Goal: Task Accomplishment & Management: Use online tool/utility

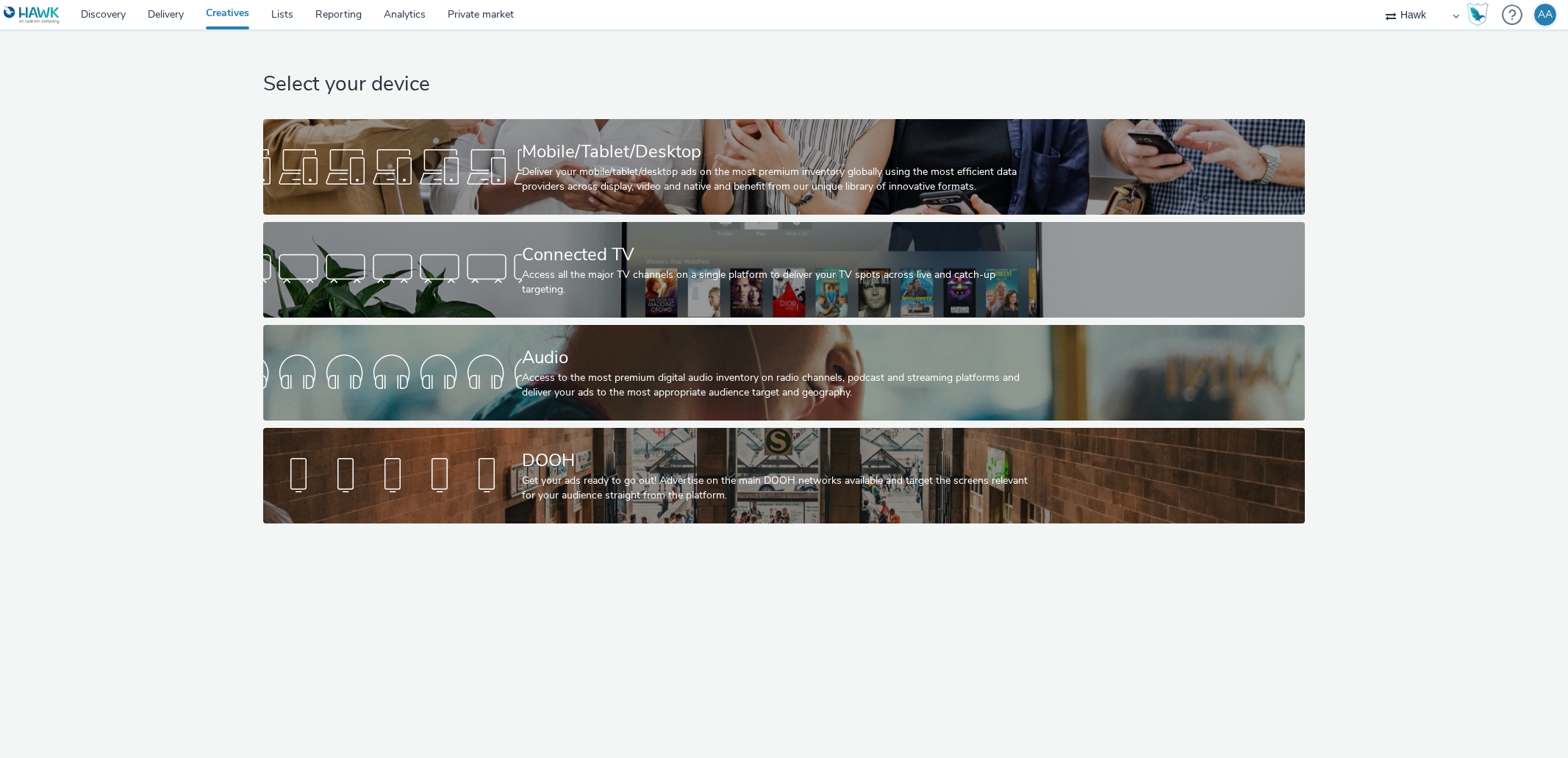
select select "11a7df10-284f-415c-b52a-427acf4c31ae"
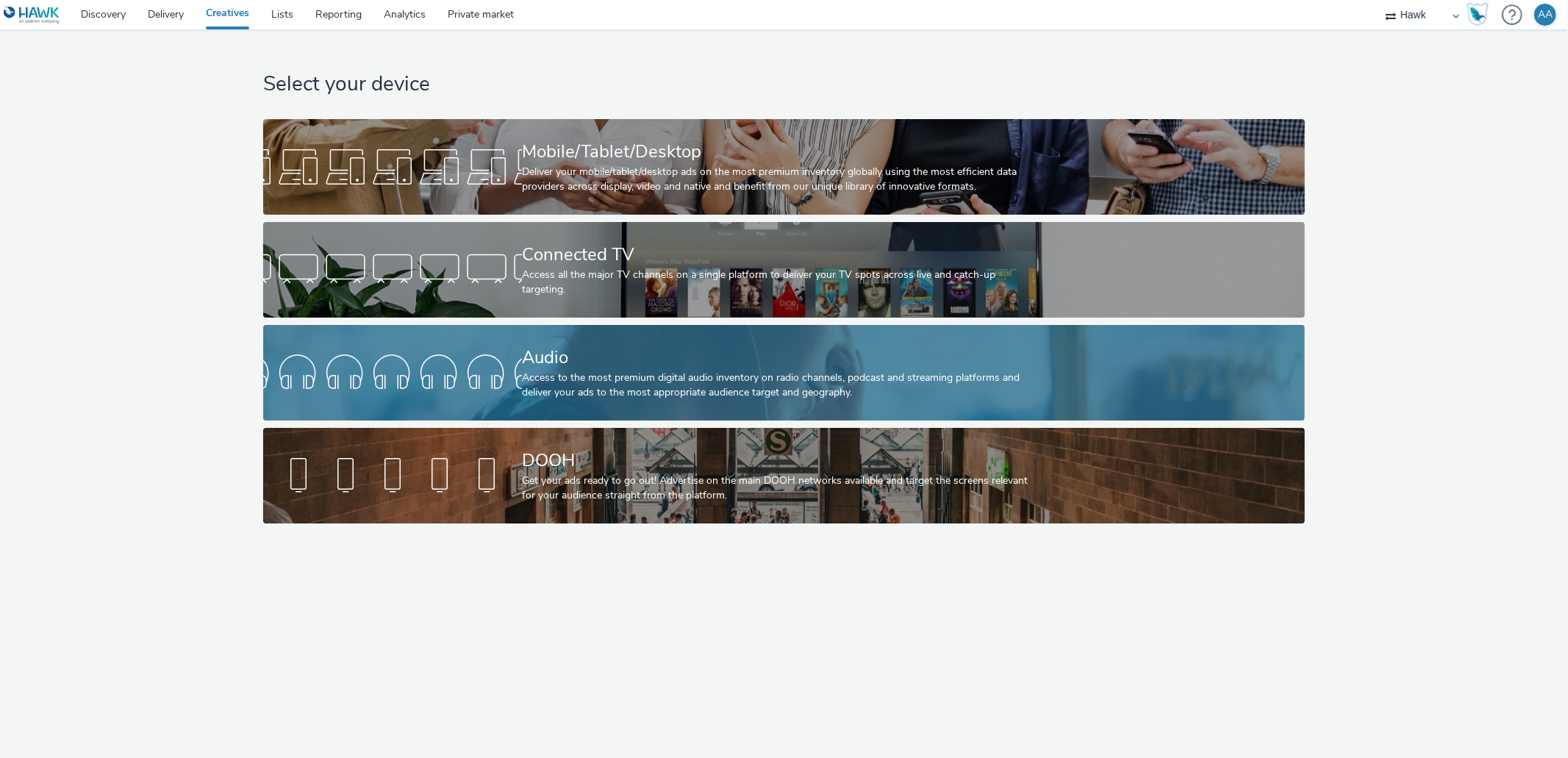
click at [765, 371] on div "Access to the most premium digital audio inventory on radio channels, podcast a…" at bounding box center [781, 385] width 518 height 30
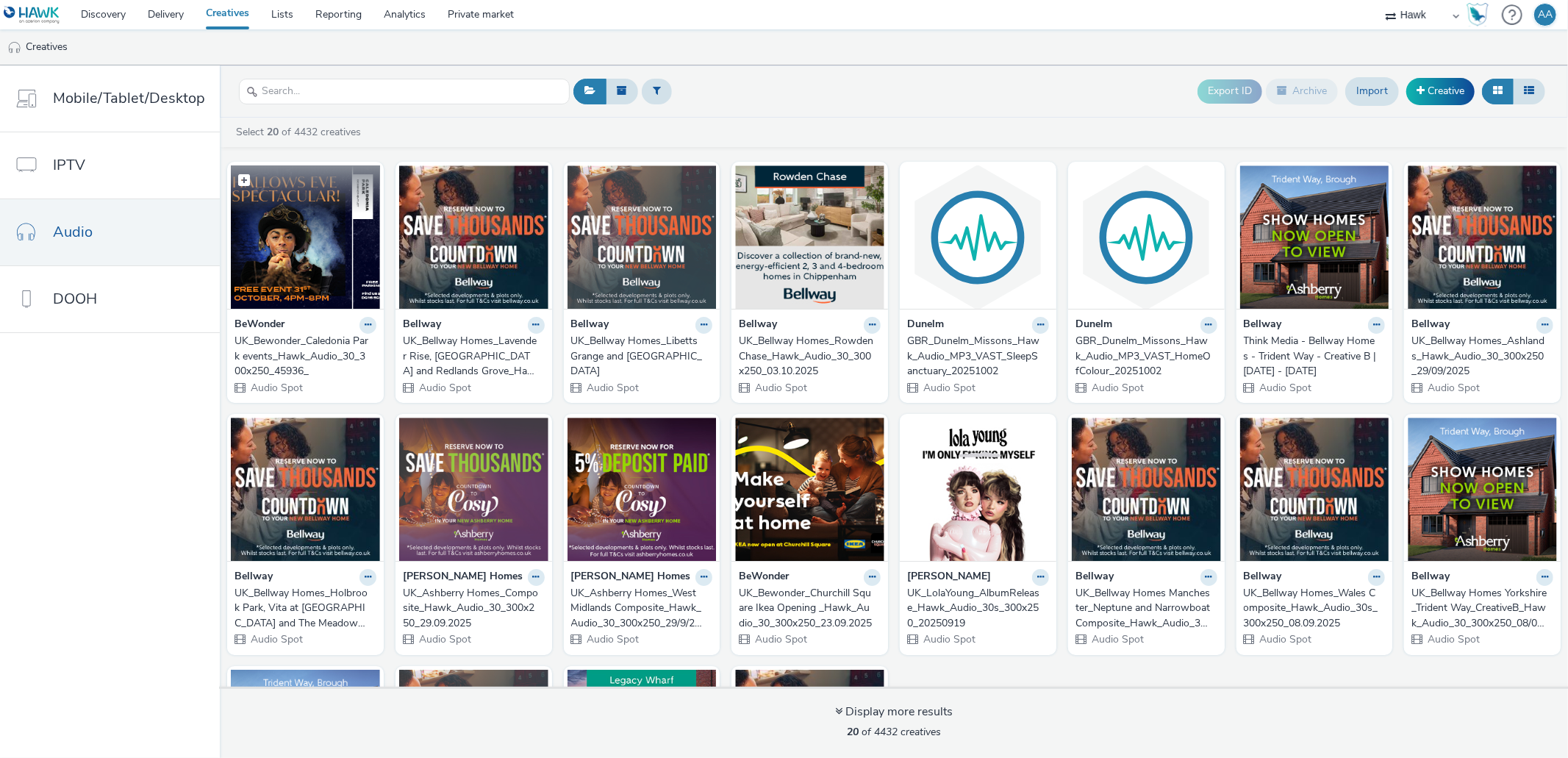
click at [305, 245] on img at bounding box center [305, 237] width 149 height 143
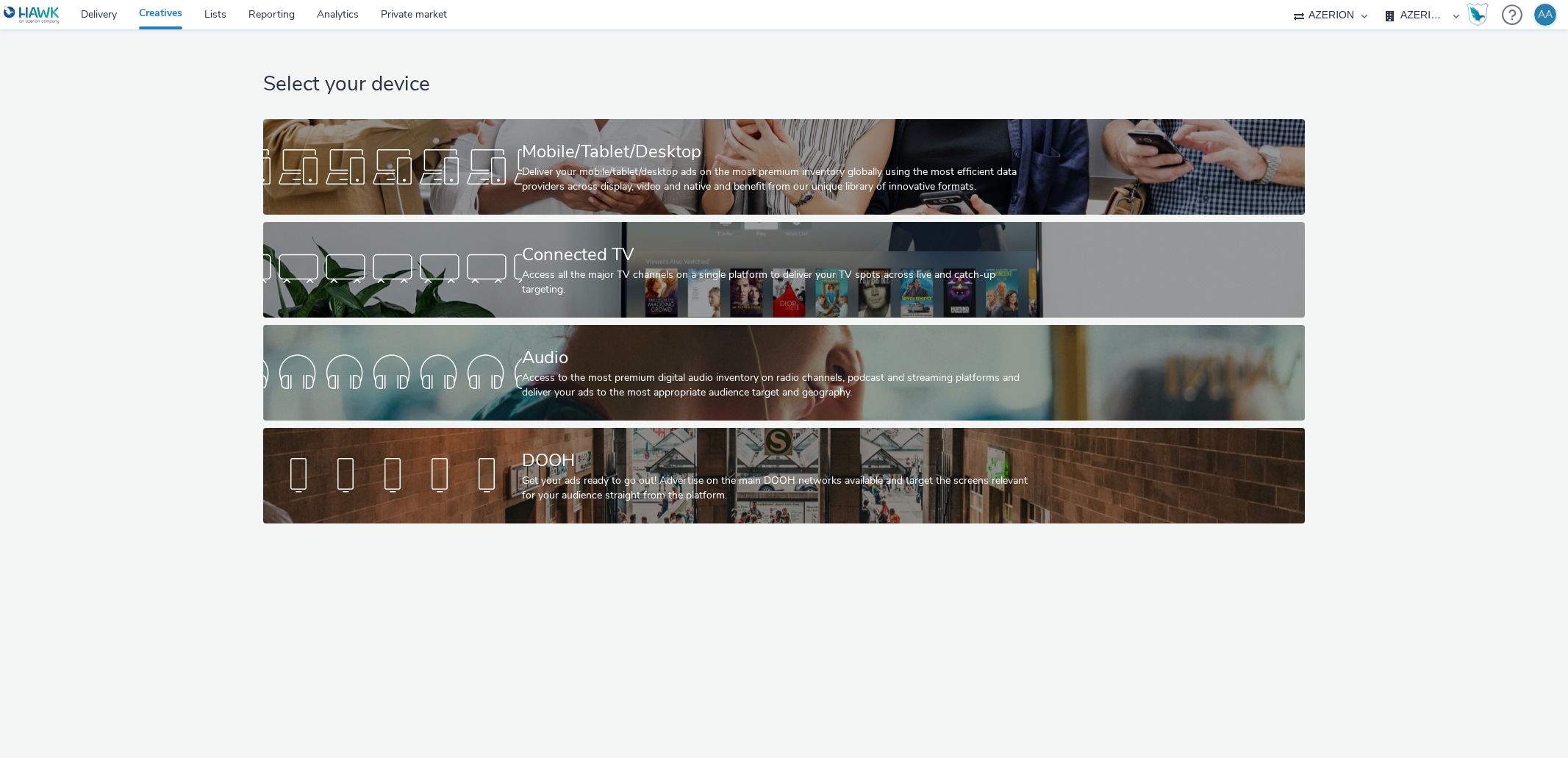
select select "ac009755-aa48-4799-8050-7a339a378eb8"
select select "79162ed7-0017-4339-93b0-3399b708648f"
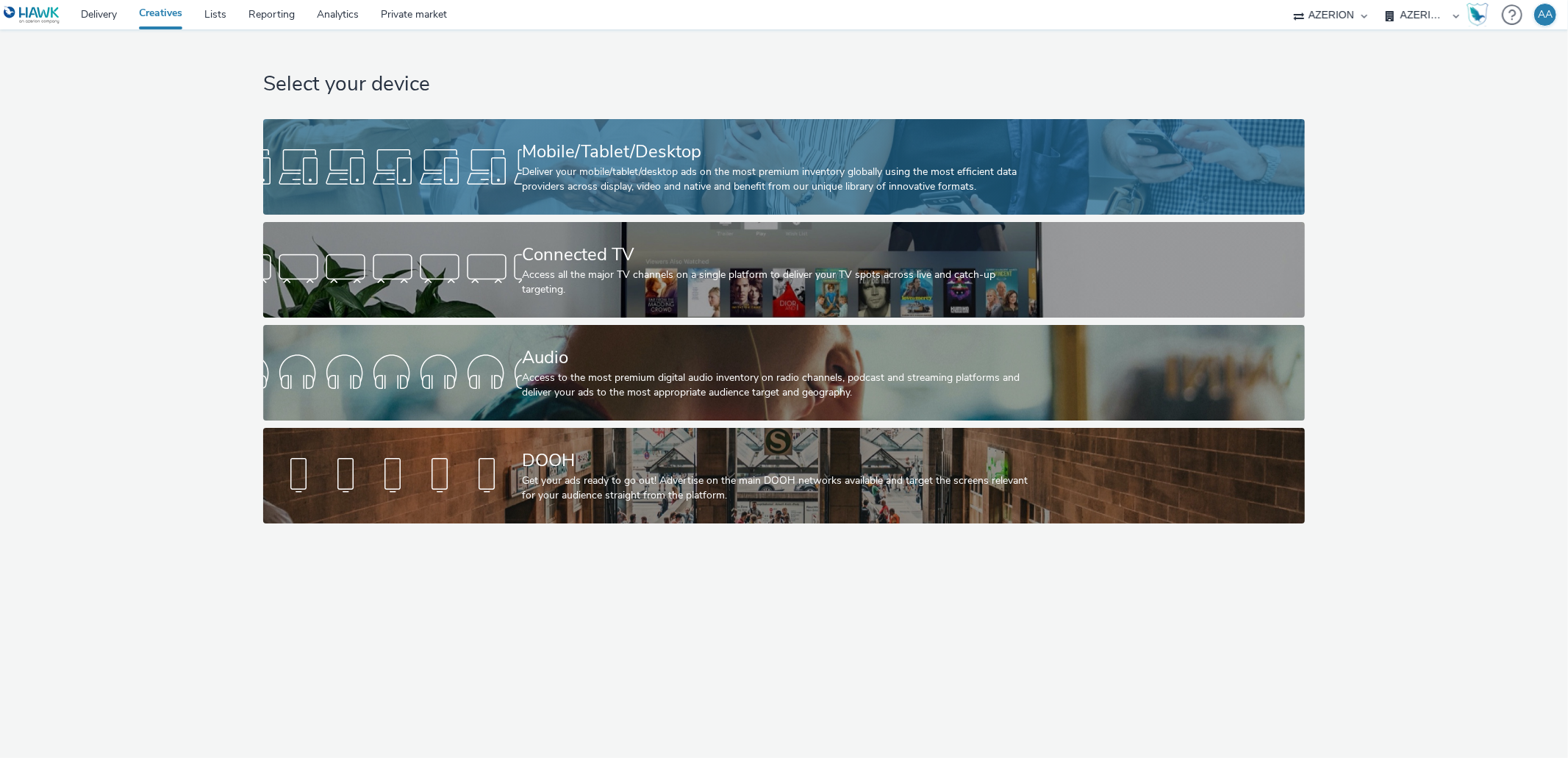
click at [676, 148] on div "Mobile/Tablet/Desktop" at bounding box center [781, 151] width 518 height 26
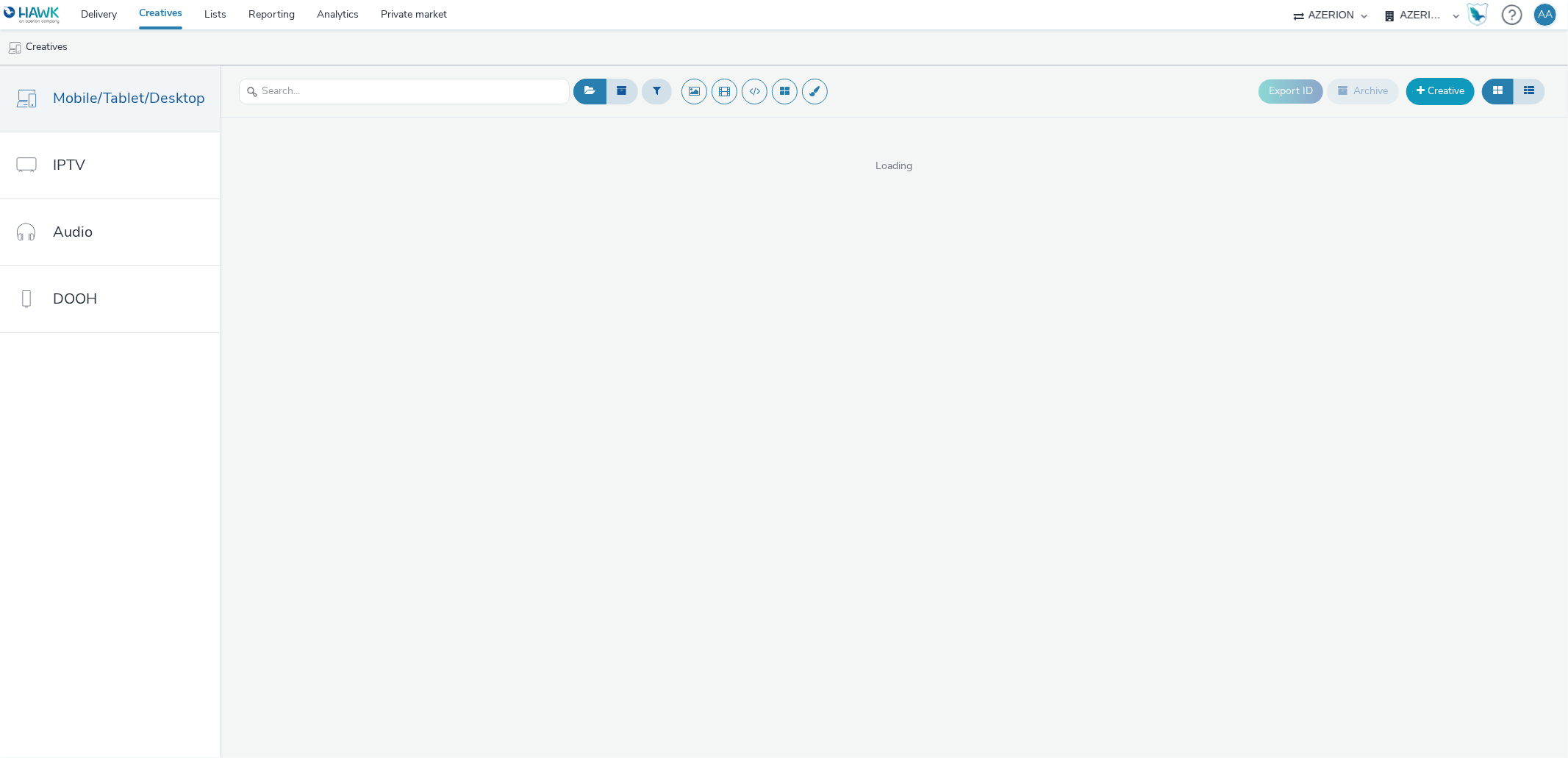
click at [1436, 89] on link "Creative" at bounding box center [1440, 91] width 68 height 27
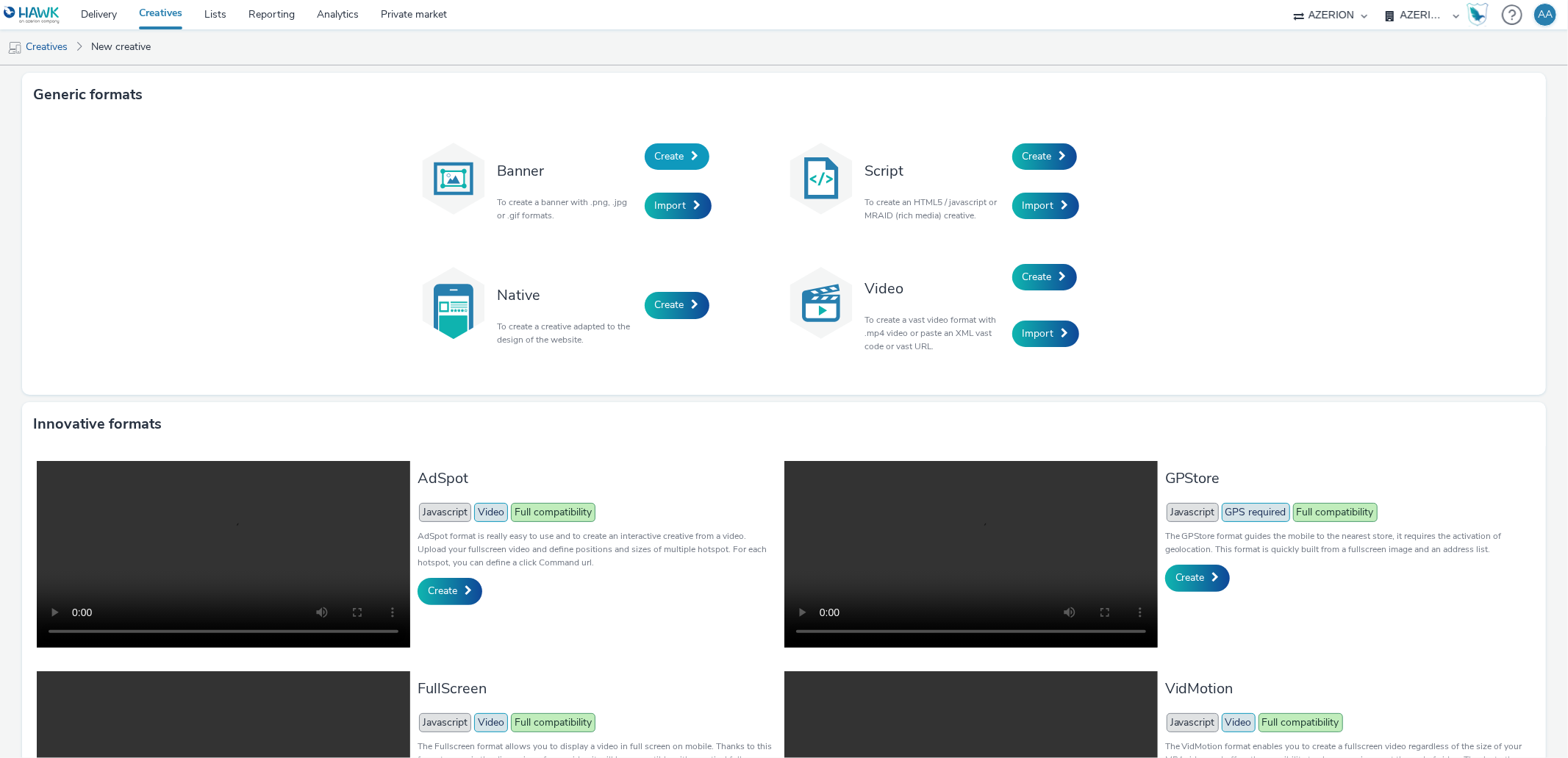
click at [670, 149] on span "Create" at bounding box center [670, 156] width 30 height 14
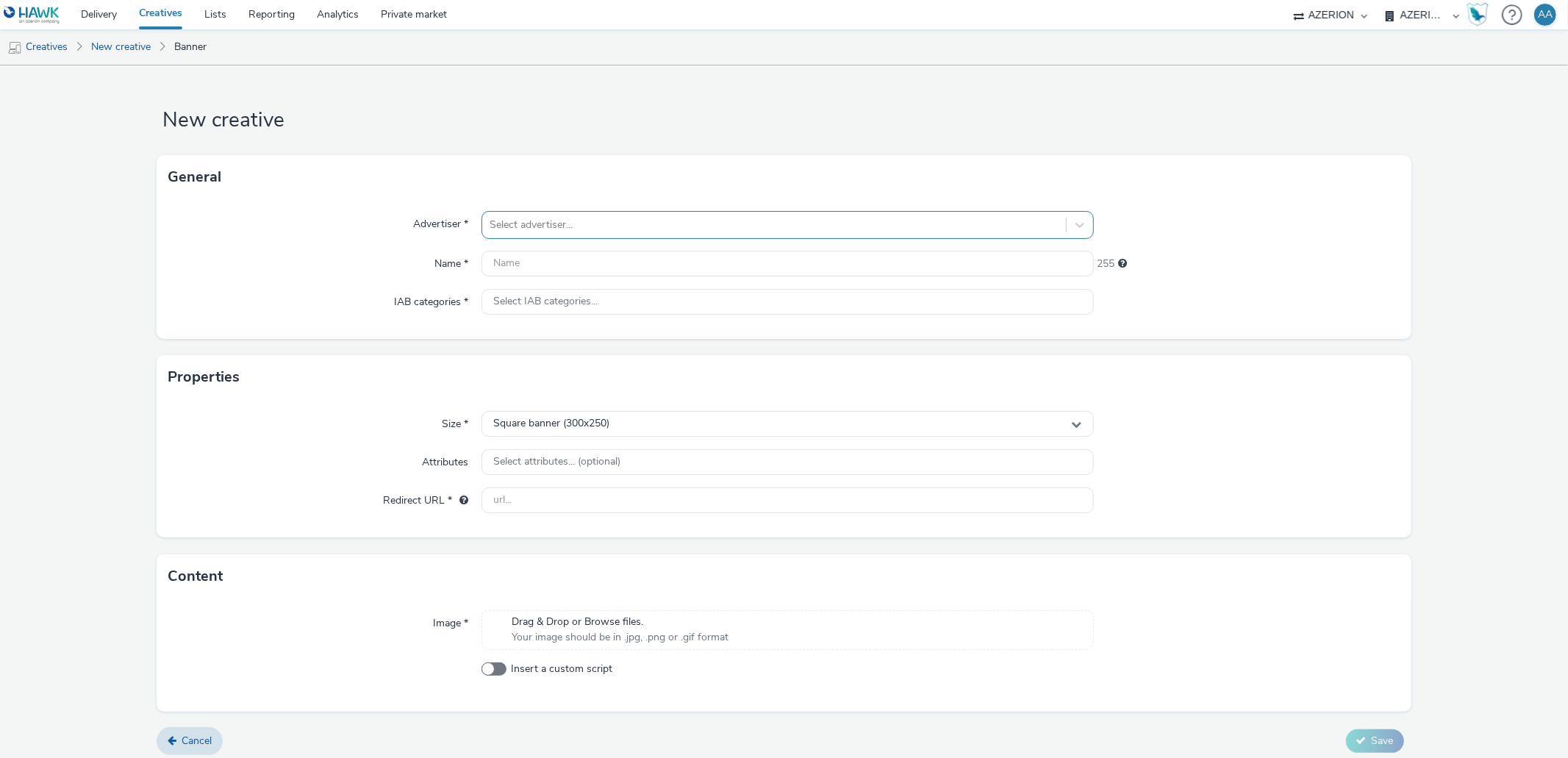
click at [572, 232] on div at bounding box center [774, 225] width 568 height 18
paste input "DepartementDesAlpesMaritimes_JournéeDepartementaleRisquesMajeurs_BANNER"
type input "DepartementDesAlpesMaritimes_JournéeDepartementaleRisquesMajeurs_BANNER"
click at [1180, 236] on div at bounding box center [1247, 225] width 306 height 28
click at [849, 225] on div at bounding box center [774, 225] width 568 height 18
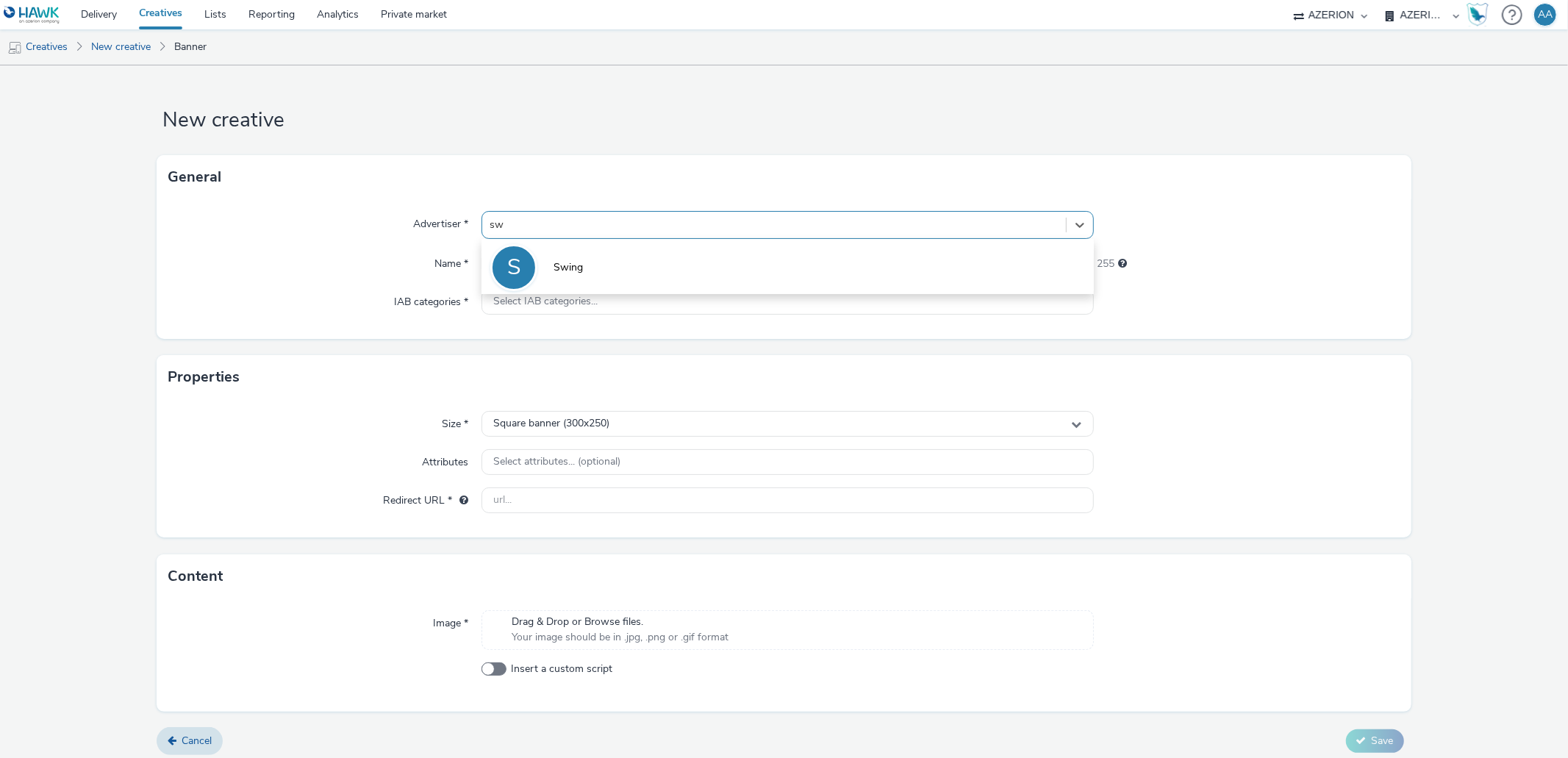
type input "s"
type input "depar"
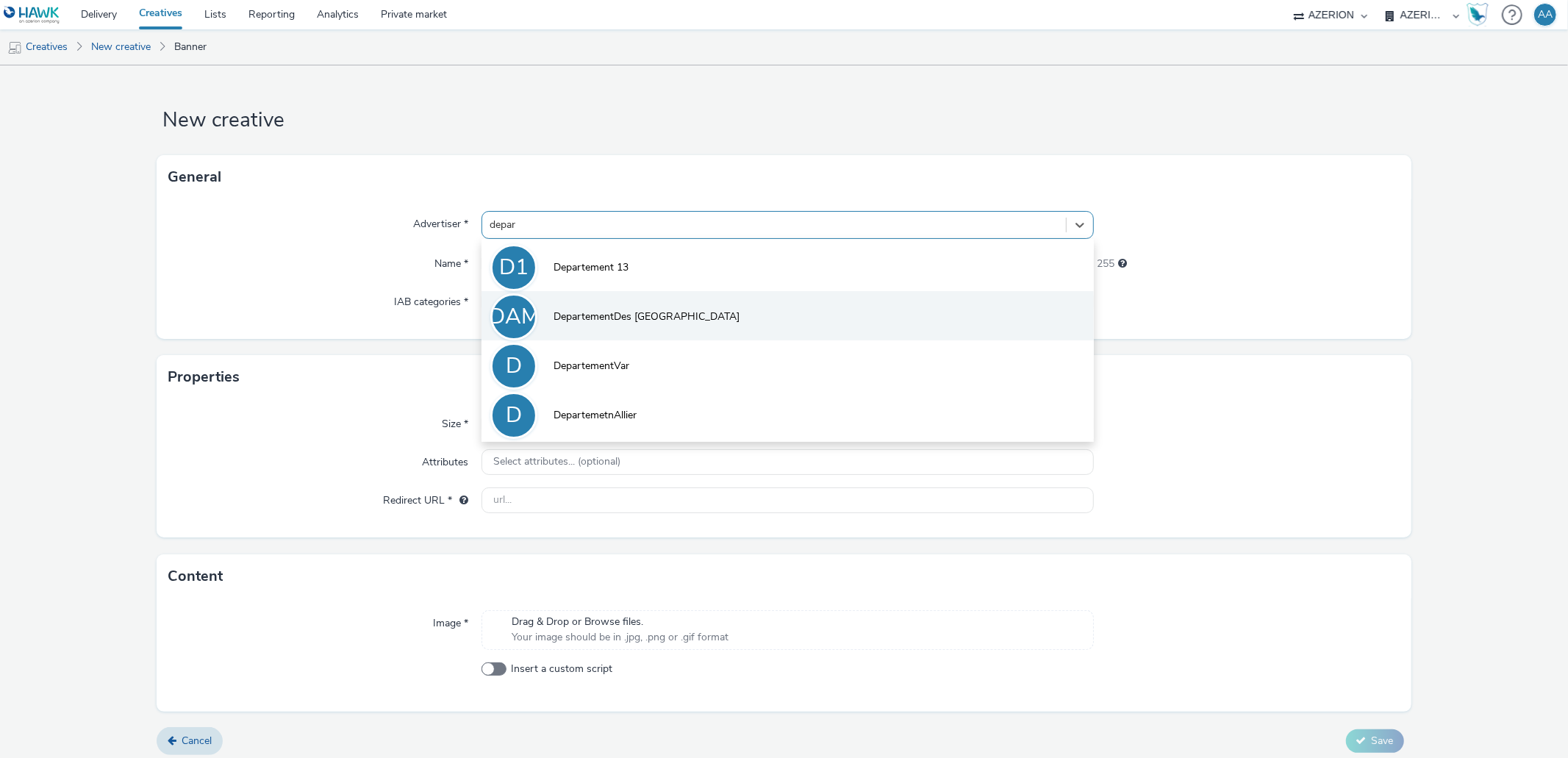
click at [837, 320] on li "DAM DepartementDes [GEOGRAPHIC_DATA]" at bounding box center [788, 316] width 612 height 49
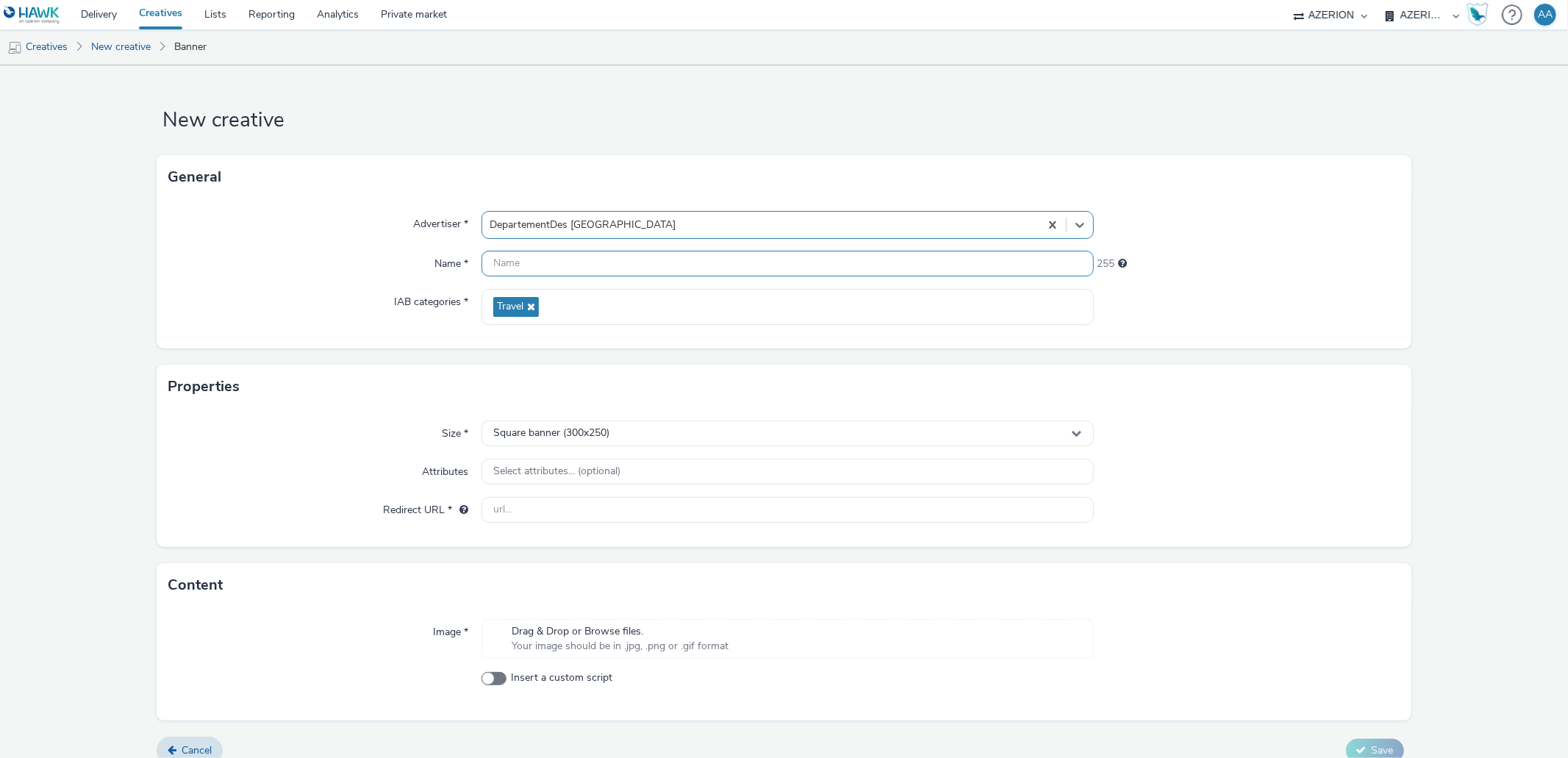
click at [714, 264] on input "text" at bounding box center [788, 264] width 612 height 26
paste input "DepartementDesAlpesMaritimes_JournéeDepartementaleRisquesMajeurs_BANNER"
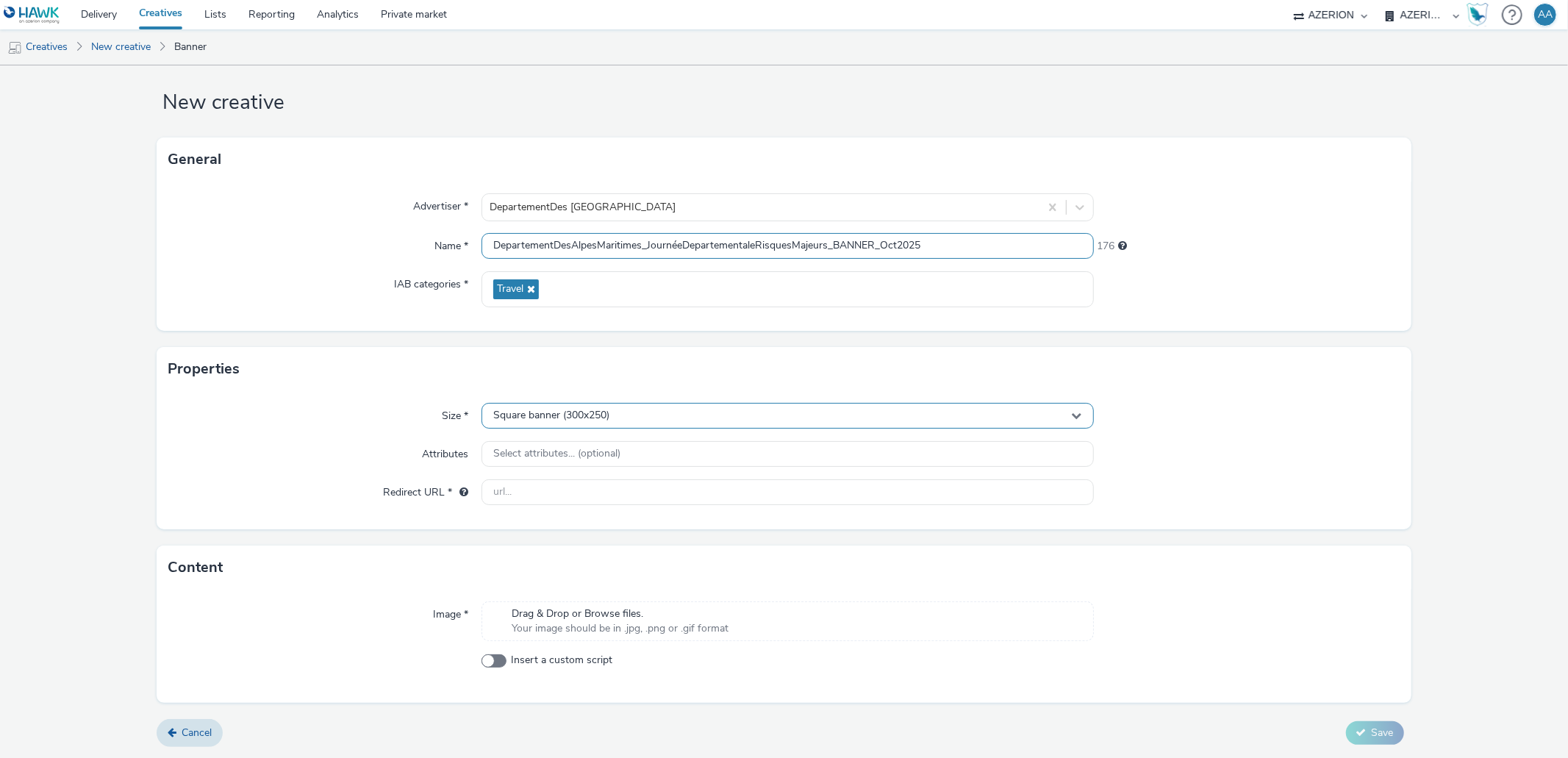
type input "DepartementDesAlpesMaritimes_JournéeDepartementaleRisquesMajeurs_BANNER_Oct2025"
click at [820, 408] on div "Square banner (300x250)" at bounding box center [788, 416] width 612 height 26
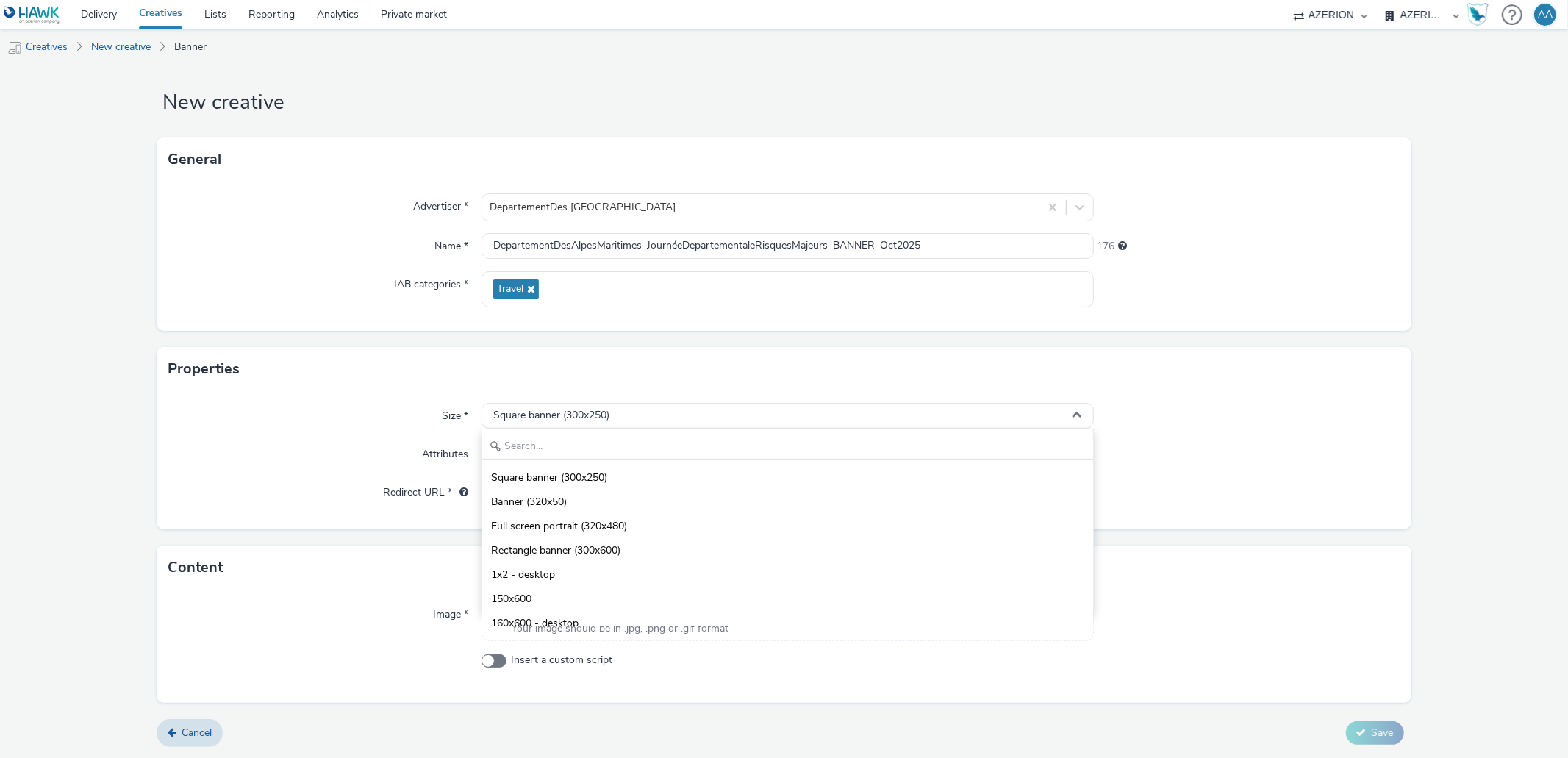
click at [1462, 329] on form "New creative General Advertiser * DepartementDes Alpes Maritimes Name * Departe…" at bounding box center [784, 402] width 1568 height 710
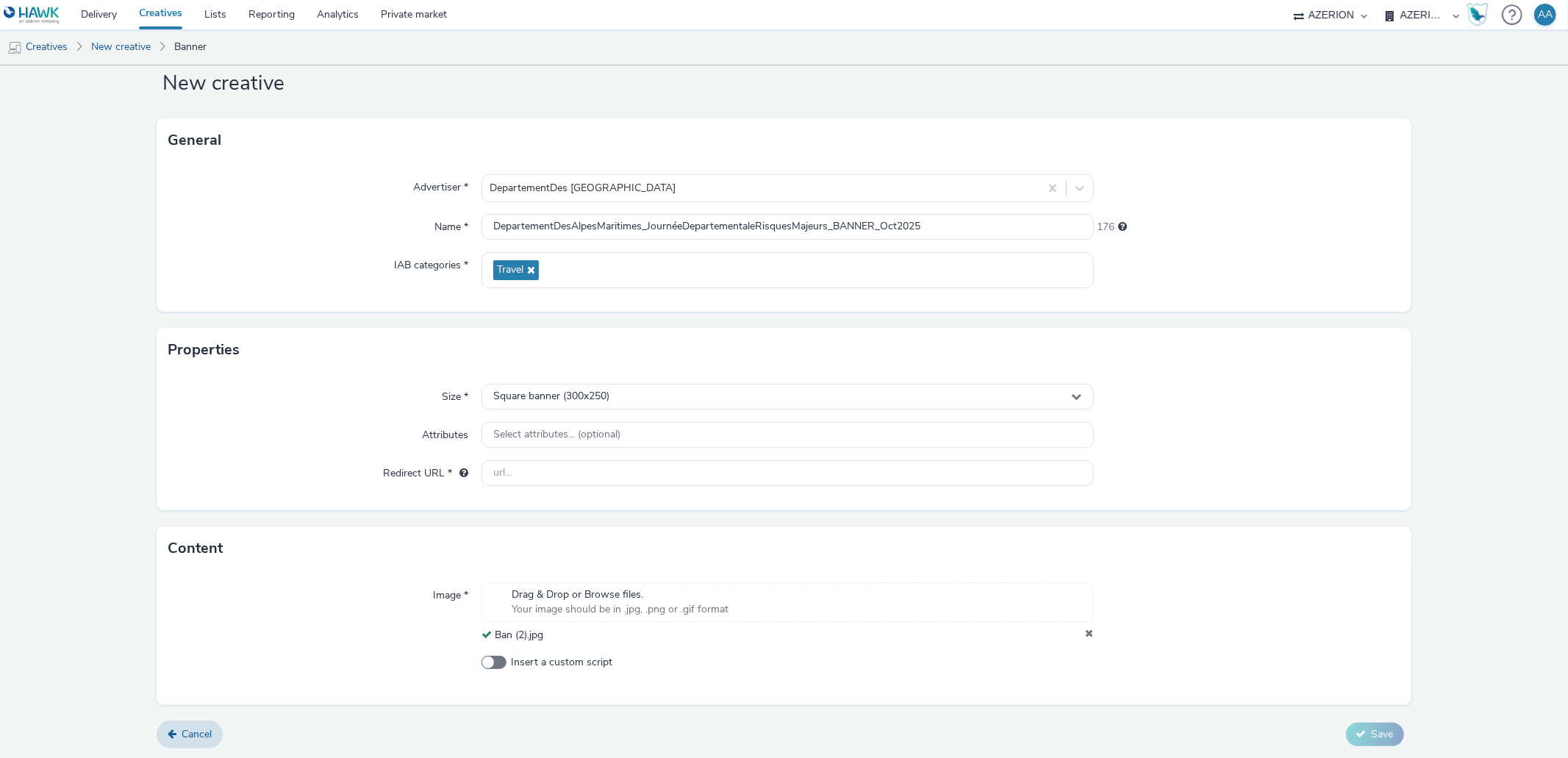
scroll to position [38, 0]
click at [592, 465] on input "text" at bounding box center [788, 471] width 612 height 26
paste input "[URL][DOMAIN_NAME][DOMAIN_NAME][EMAIL_ADDRESS][DOMAIN_NAME]"
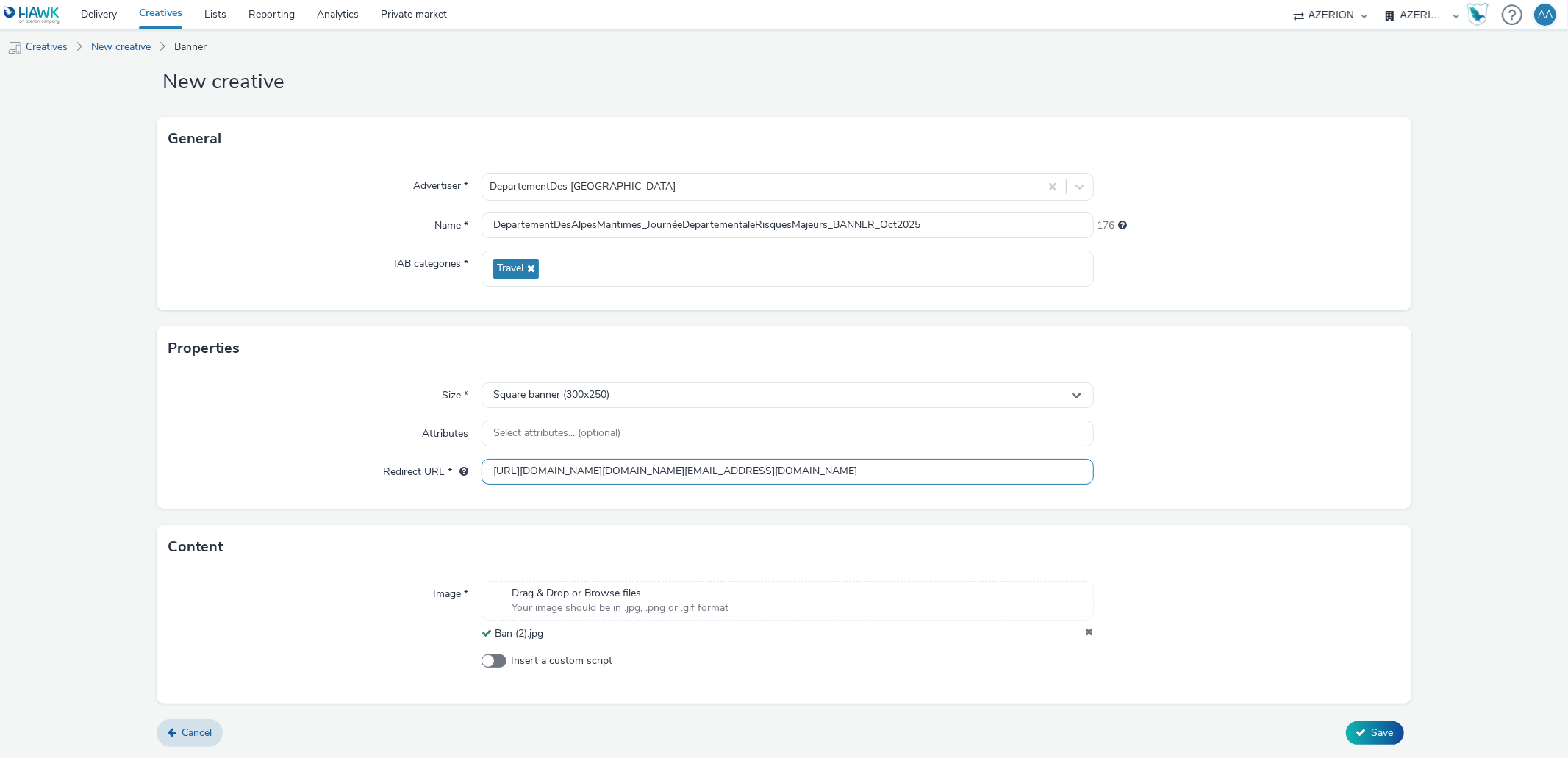
type input "[URL][DOMAIN_NAME][DOMAIN_NAME][EMAIL_ADDRESS][DOMAIN_NAME]"
click at [1248, 472] on div at bounding box center [1247, 472] width 306 height 27
click at [1086, 632] on icon at bounding box center [1090, 634] width 8 height 15
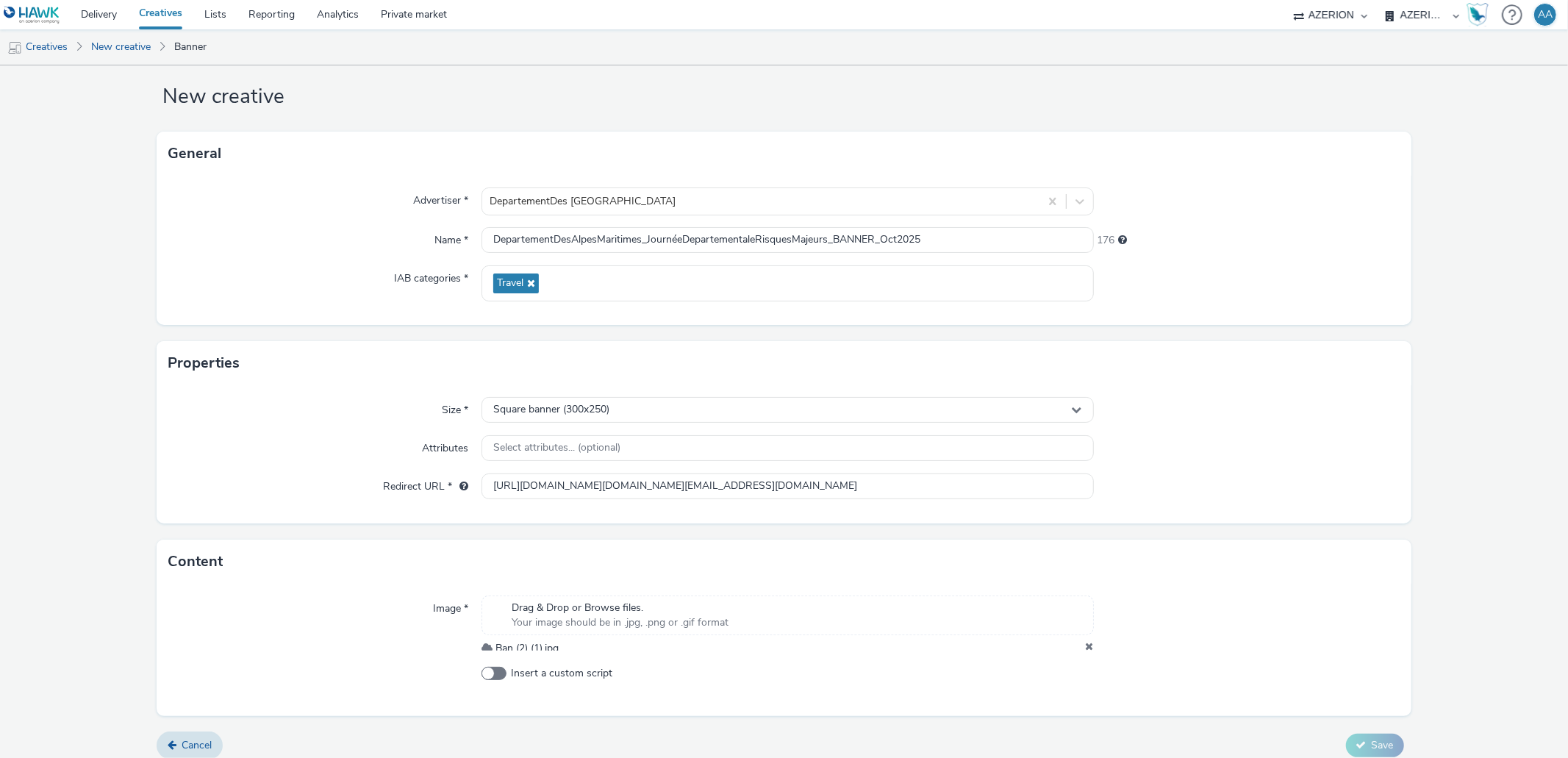
scroll to position [38, 0]
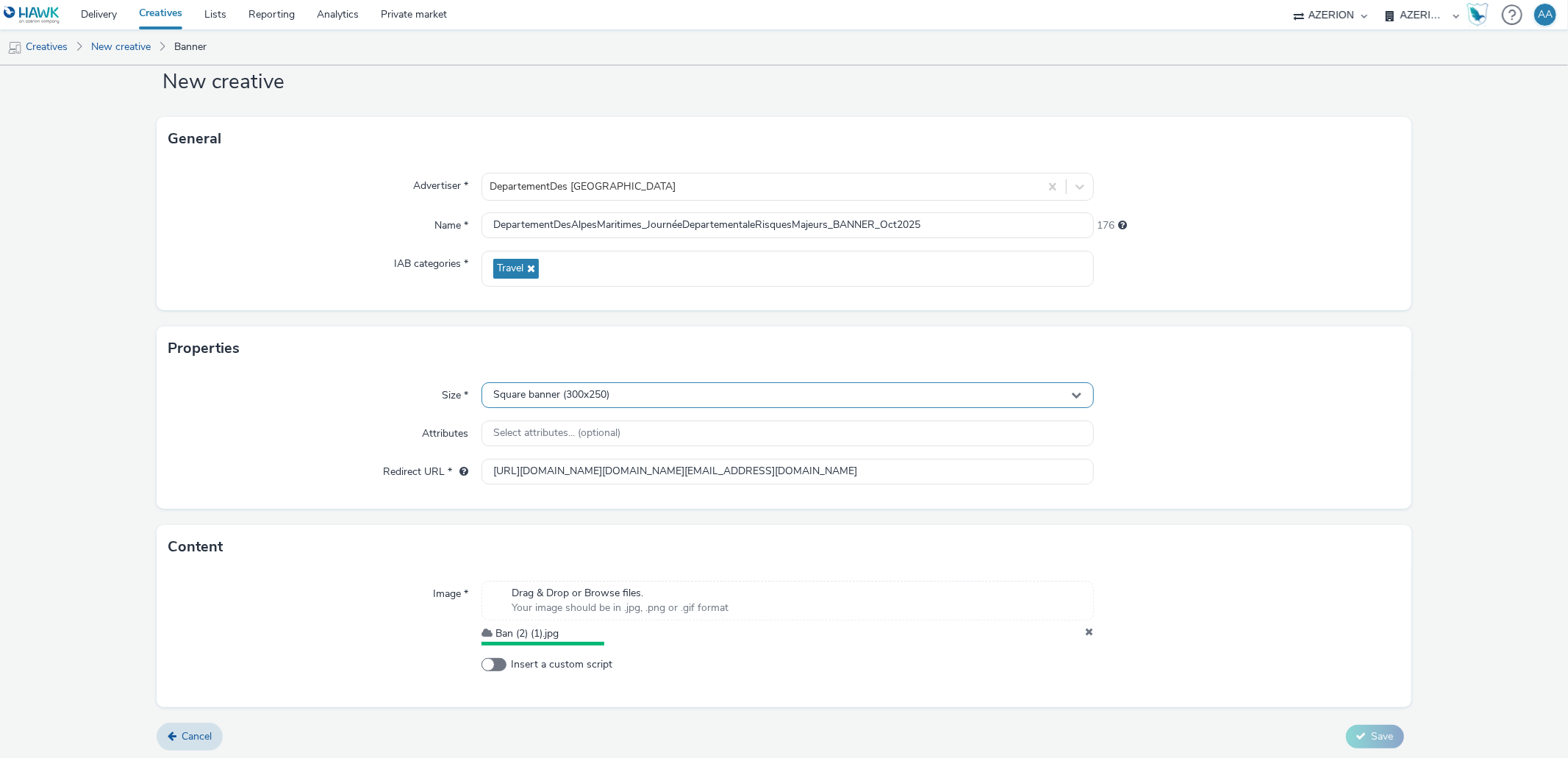
click at [641, 403] on div "Square banner (300x250)" at bounding box center [788, 395] width 612 height 26
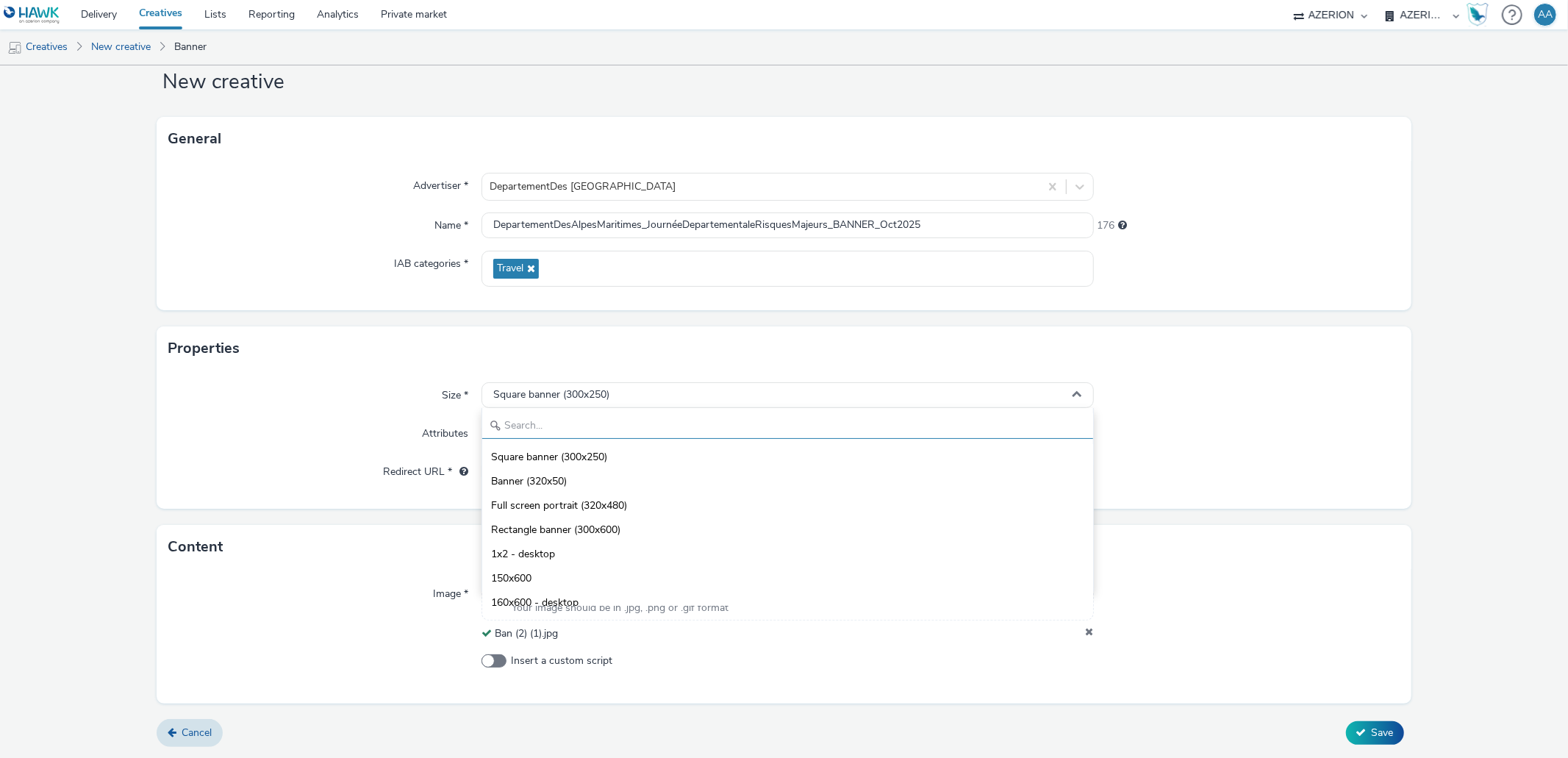
click at [608, 431] on input "text" at bounding box center [788, 426] width 610 height 26
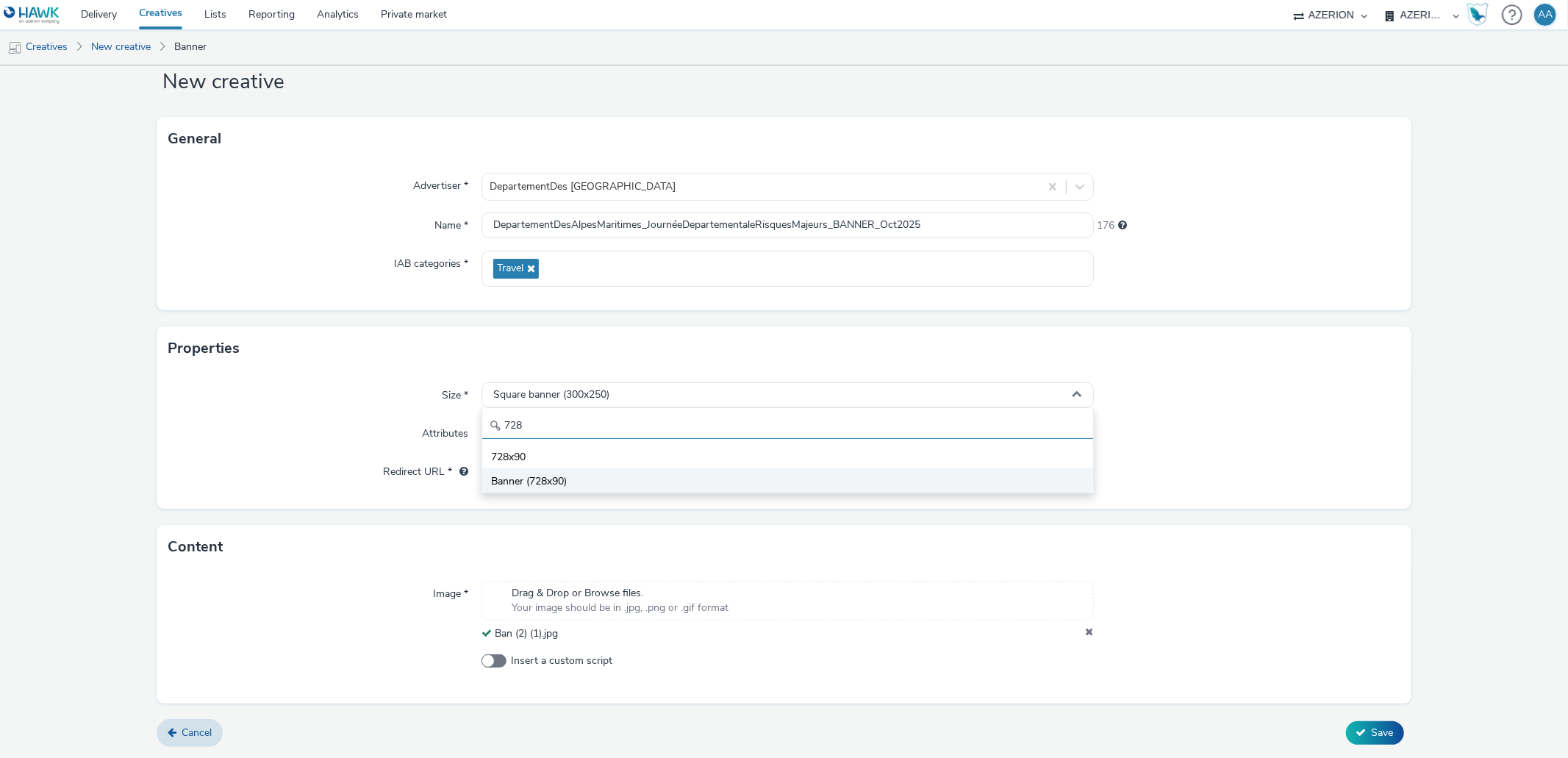
type input "728"
click at [582, 477] on li "Banner (728x90)" at bounding box center [788, 480] width 610 height 24
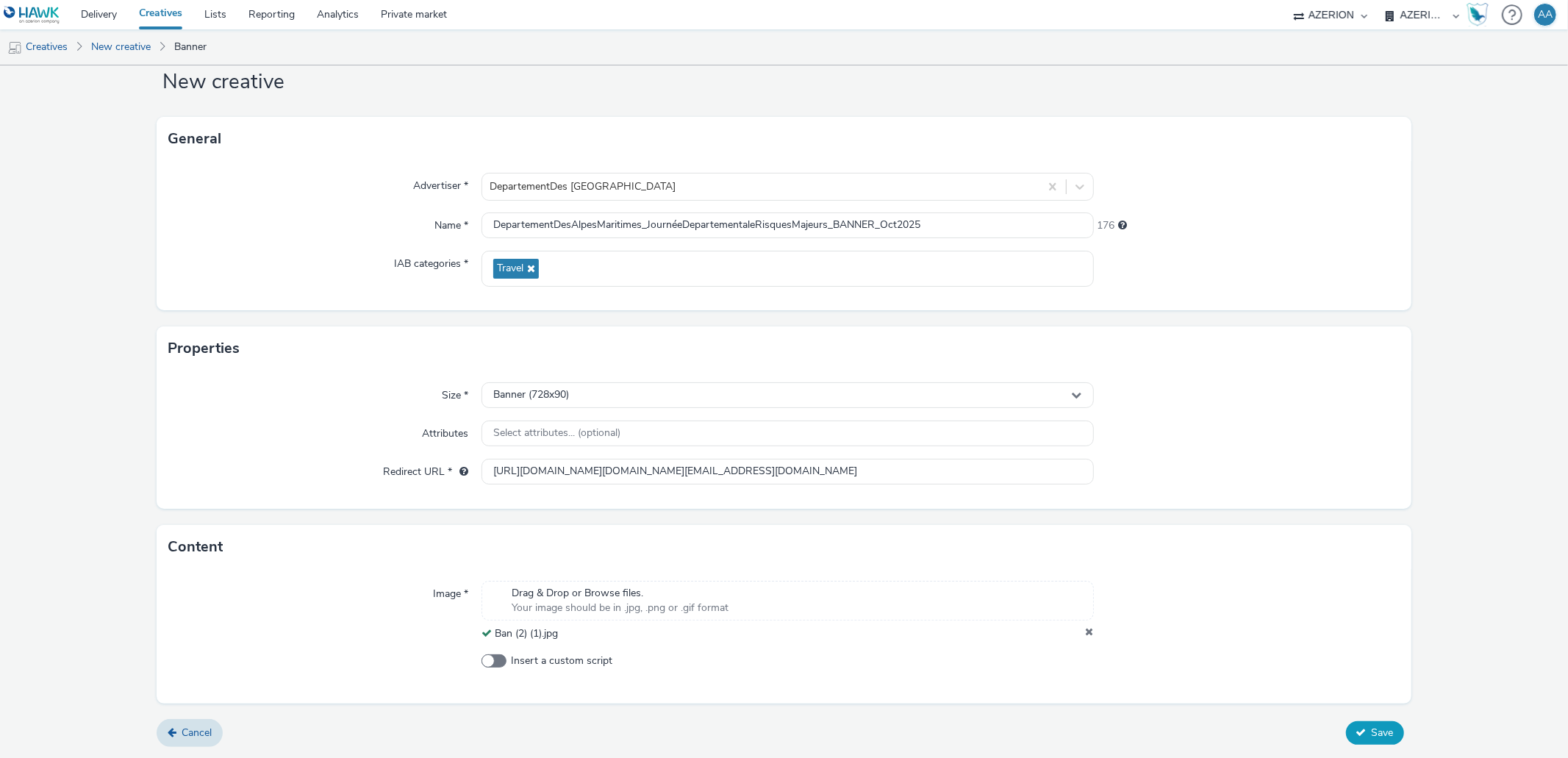
click at [1356, 728] on icon at bounding box center [1362, 732] width 10 height 10
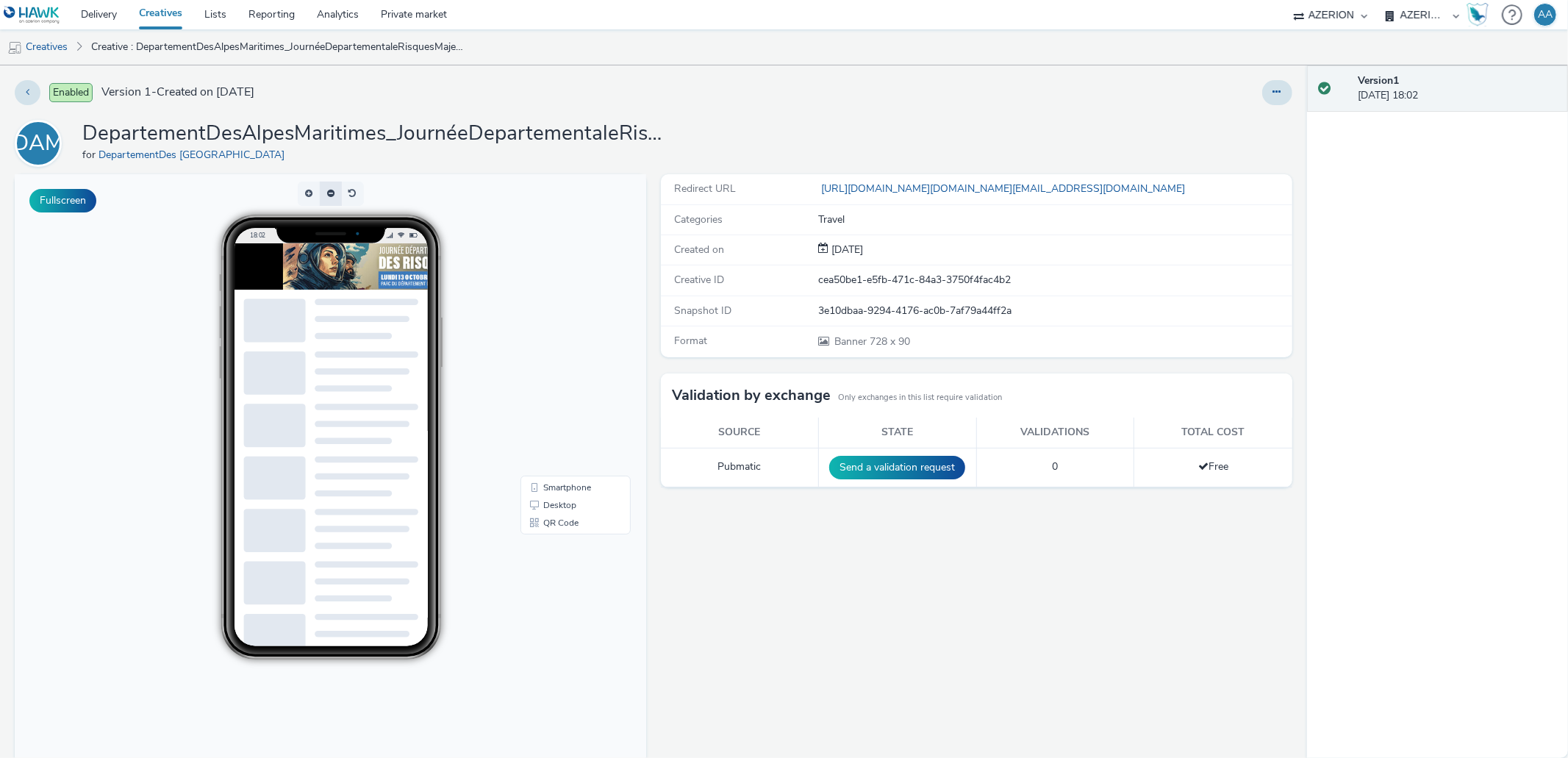
click at [335, 199] on button "button" at bounding box center [331, 194] width 22 height 24
click at [339, 200] on span "button" at bounding box center [339, 200] width 0 height 0
click at [310, 194] on button "button" at bounding box center [309, 194] width 22 height 24
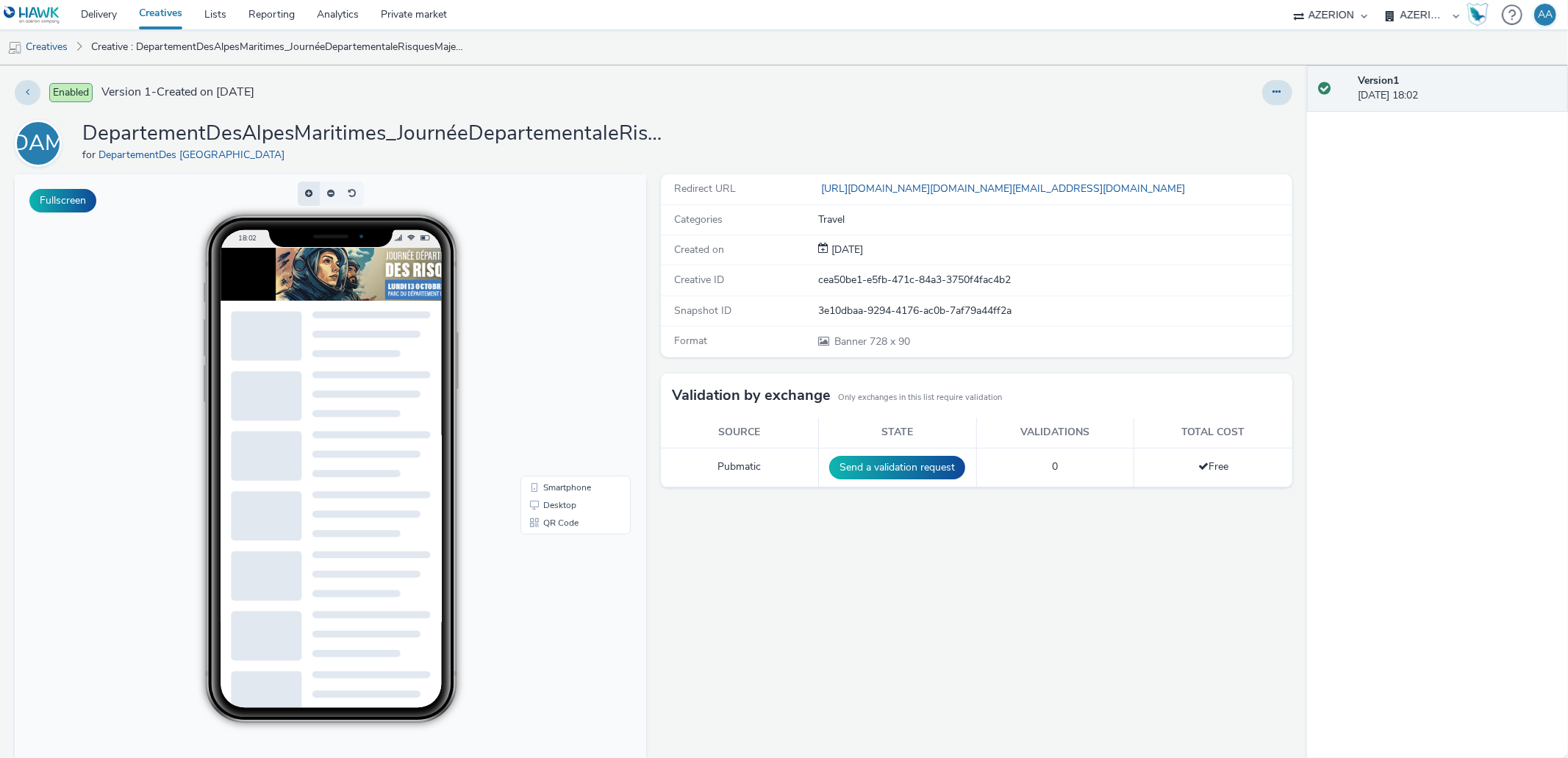
click at [314, 195] on span "button" at bounding box center [314, 195] width 0 height 0
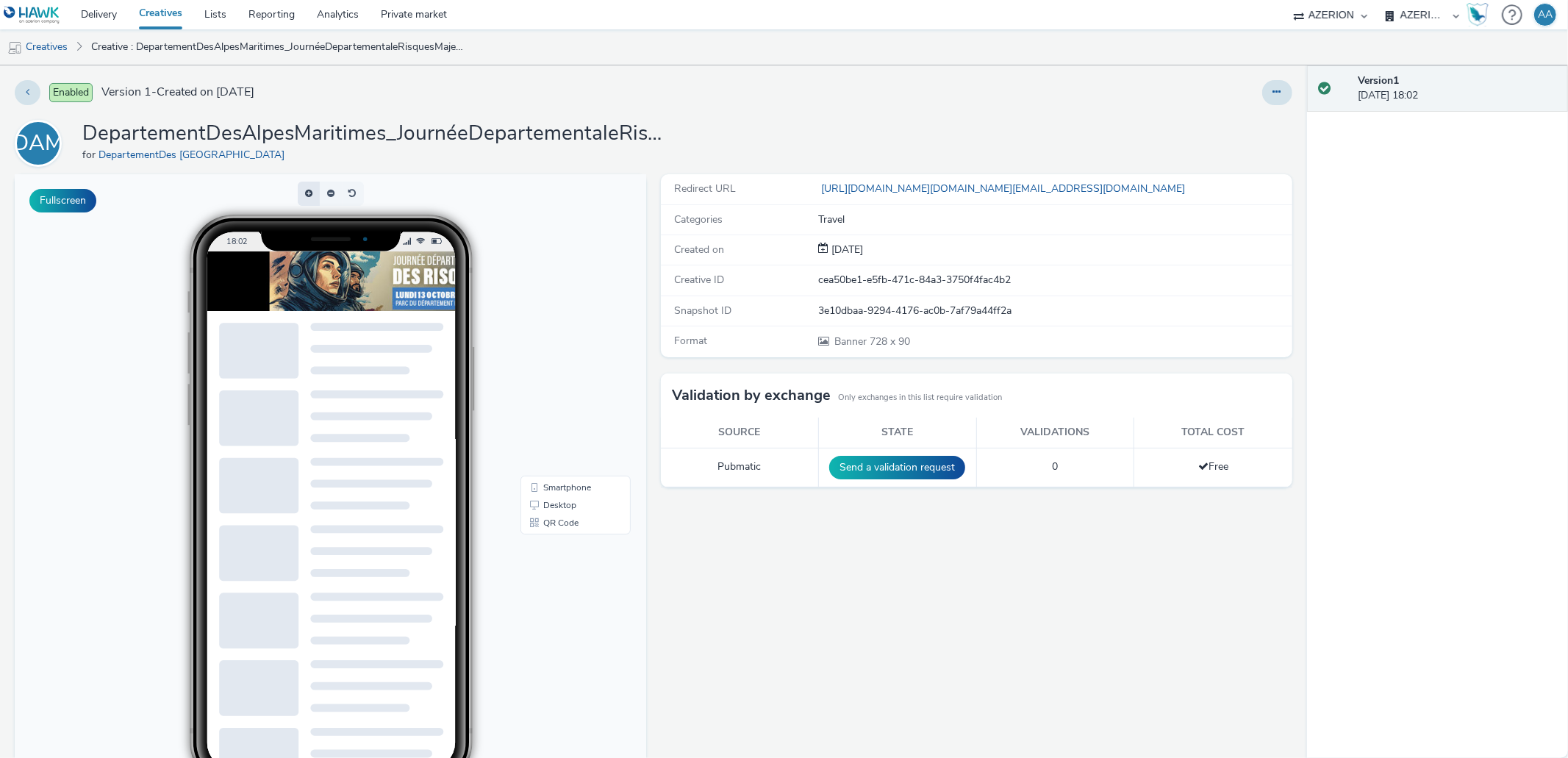
click at [320, 195] on span "button" at bounding box center [320, 195] width 0 height 0
click at [310, 194] on button "button" at bounding box center [309, 194] width 22 height 24
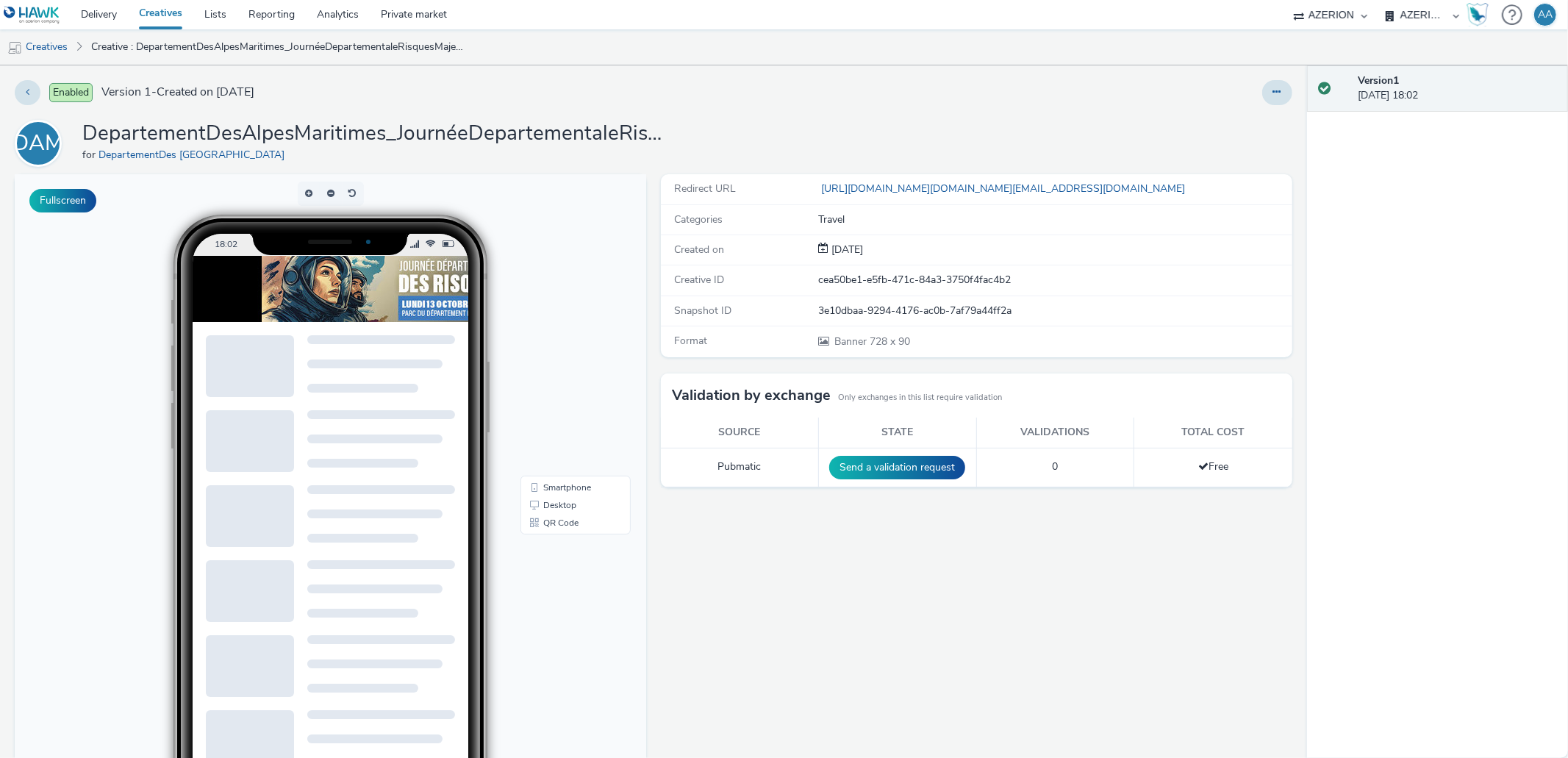
click at [404, 293] on img at bounding box center [460, 289] width 535 height 66
click at [283, 290] on img at bounding box center [460, 289] width 535 height 66
click at [1474, 356] on div "Version 1 [DATE] 18:02" at bounding box center [1438, 411] width 262 height 693
click at [1273, 97] on icon at bounding box center [1277, 92] width 8 height 10
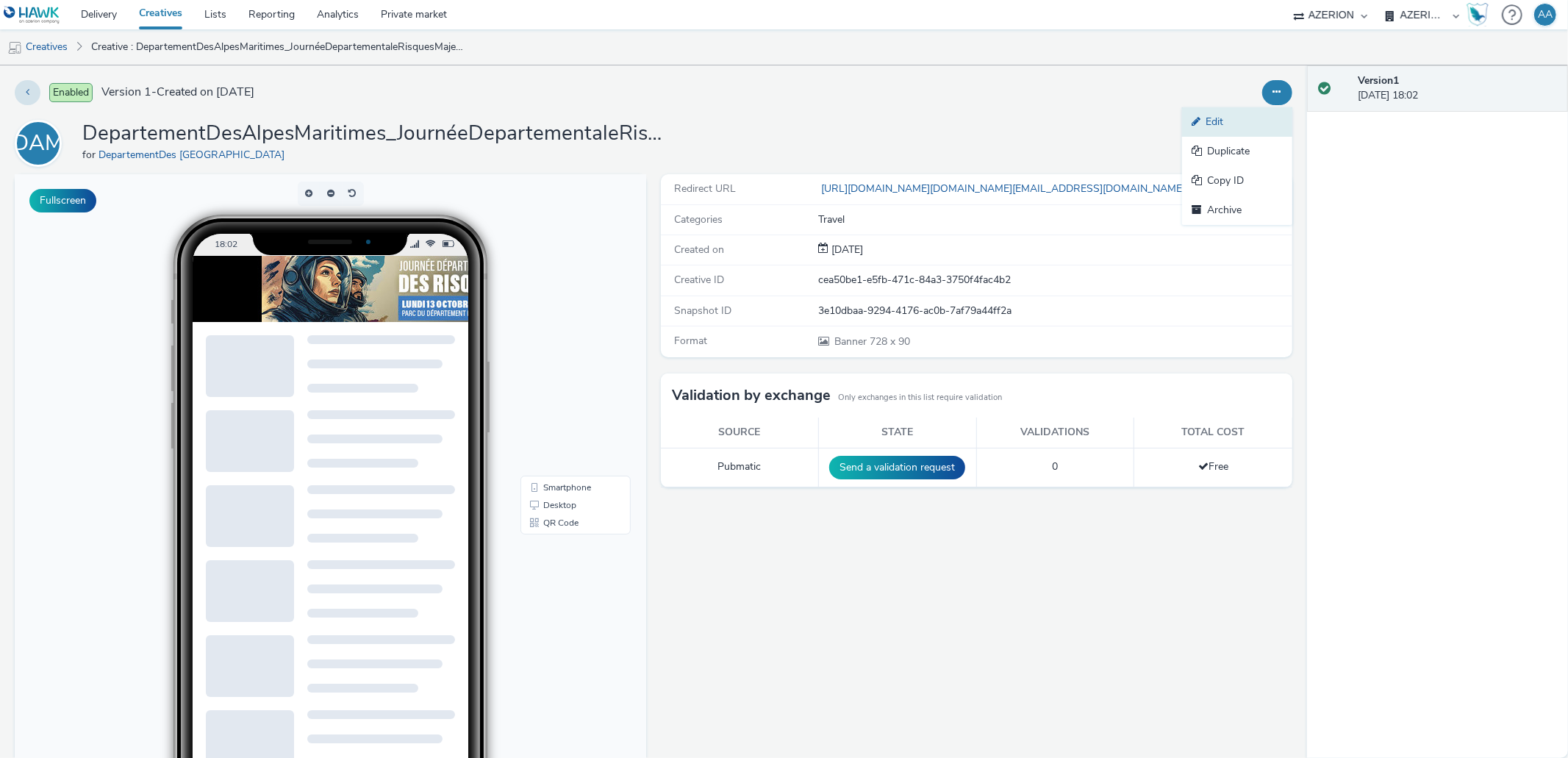
click at [1232, 121] on link "Edit" at bounding box center [1237, 122] width 111 height 30
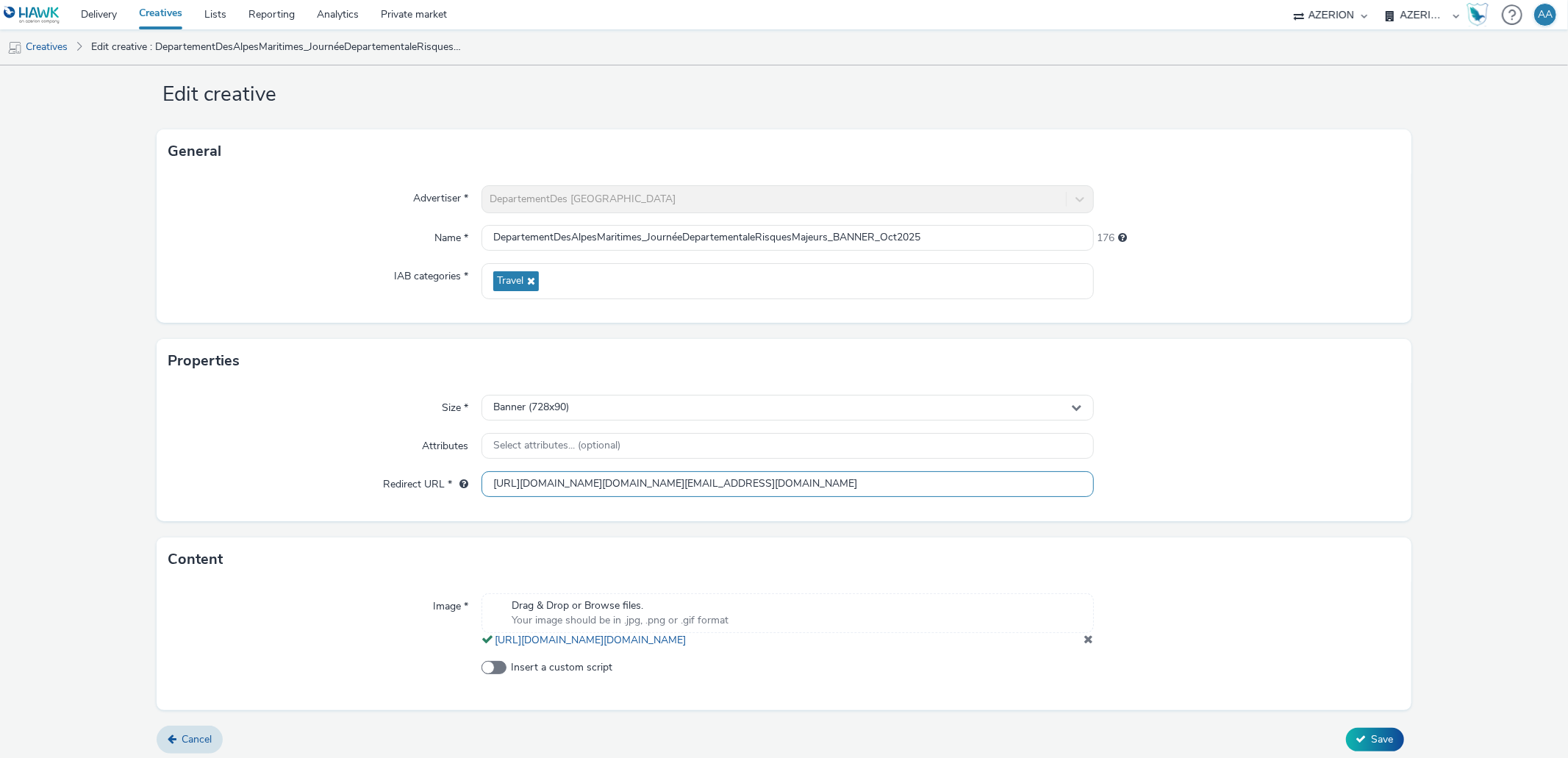
scroll to position [47, 0]
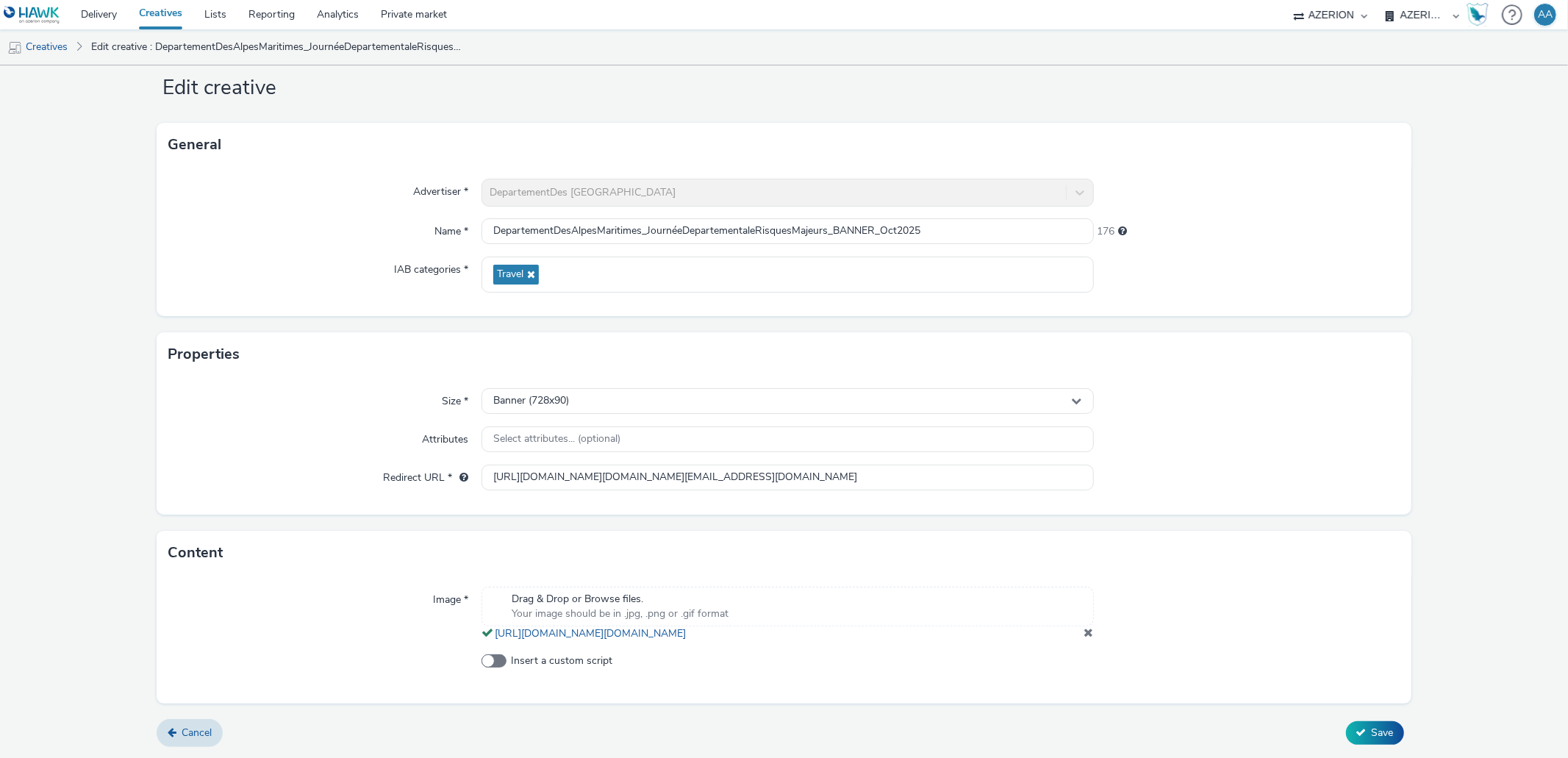
click at [1085, 634] on span at bounding box center [1089, 633] width 10 height 12
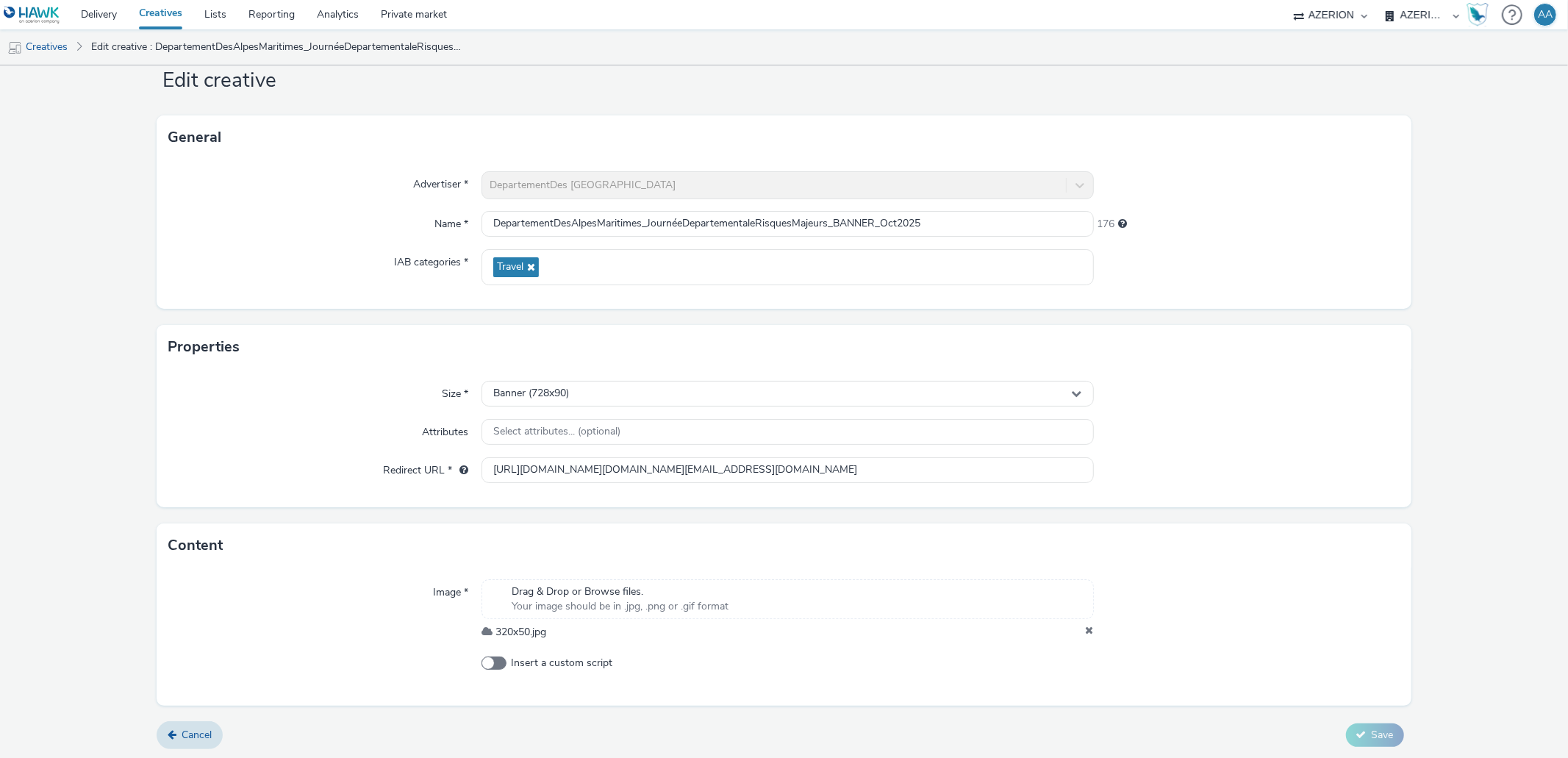
scroll to position [42, 0]
click at [595, 390] on div "Banner (728x90)" at bounding box center [788, 391] width 612 height 26
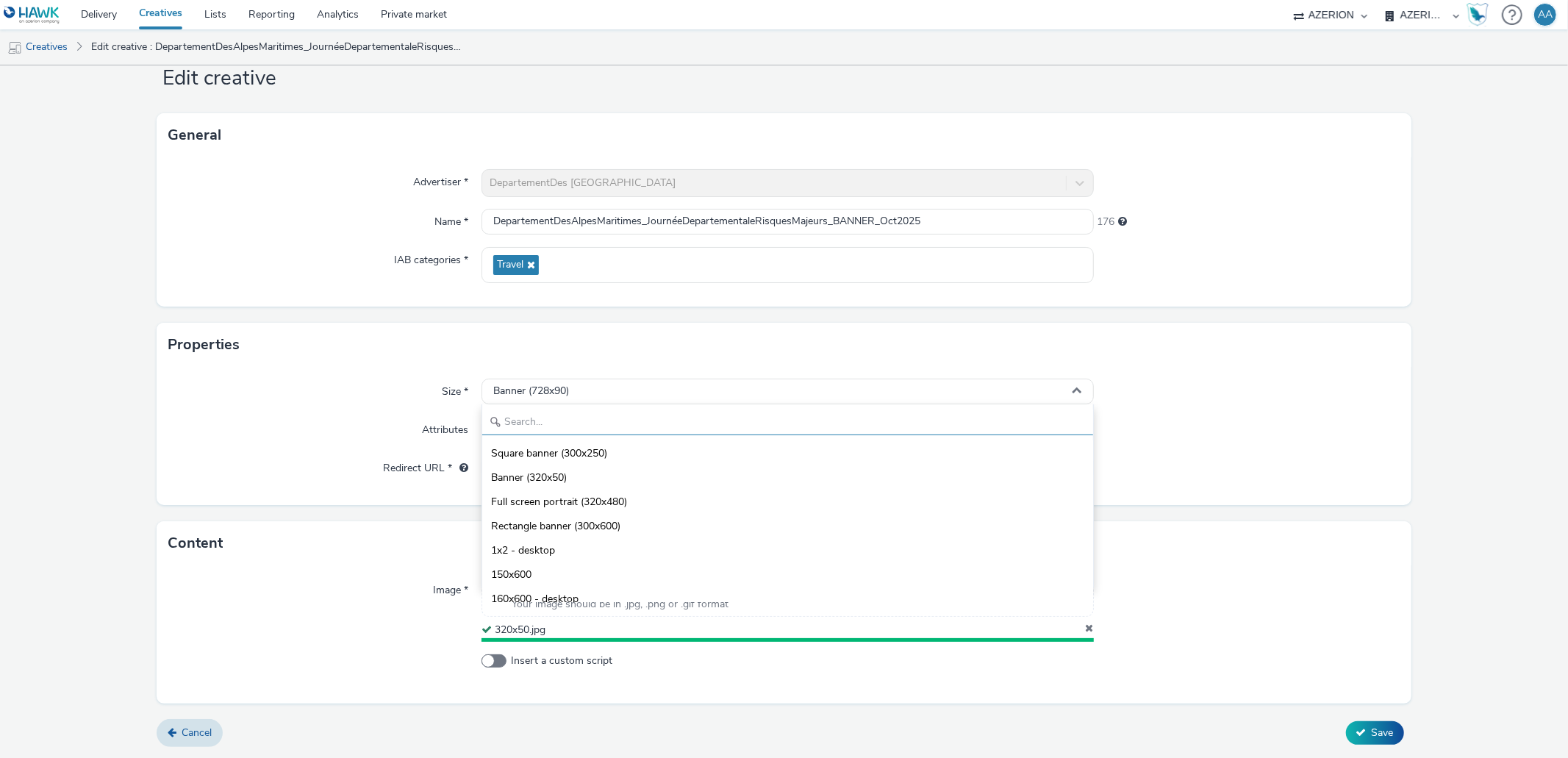
scroll to position [38, 0]
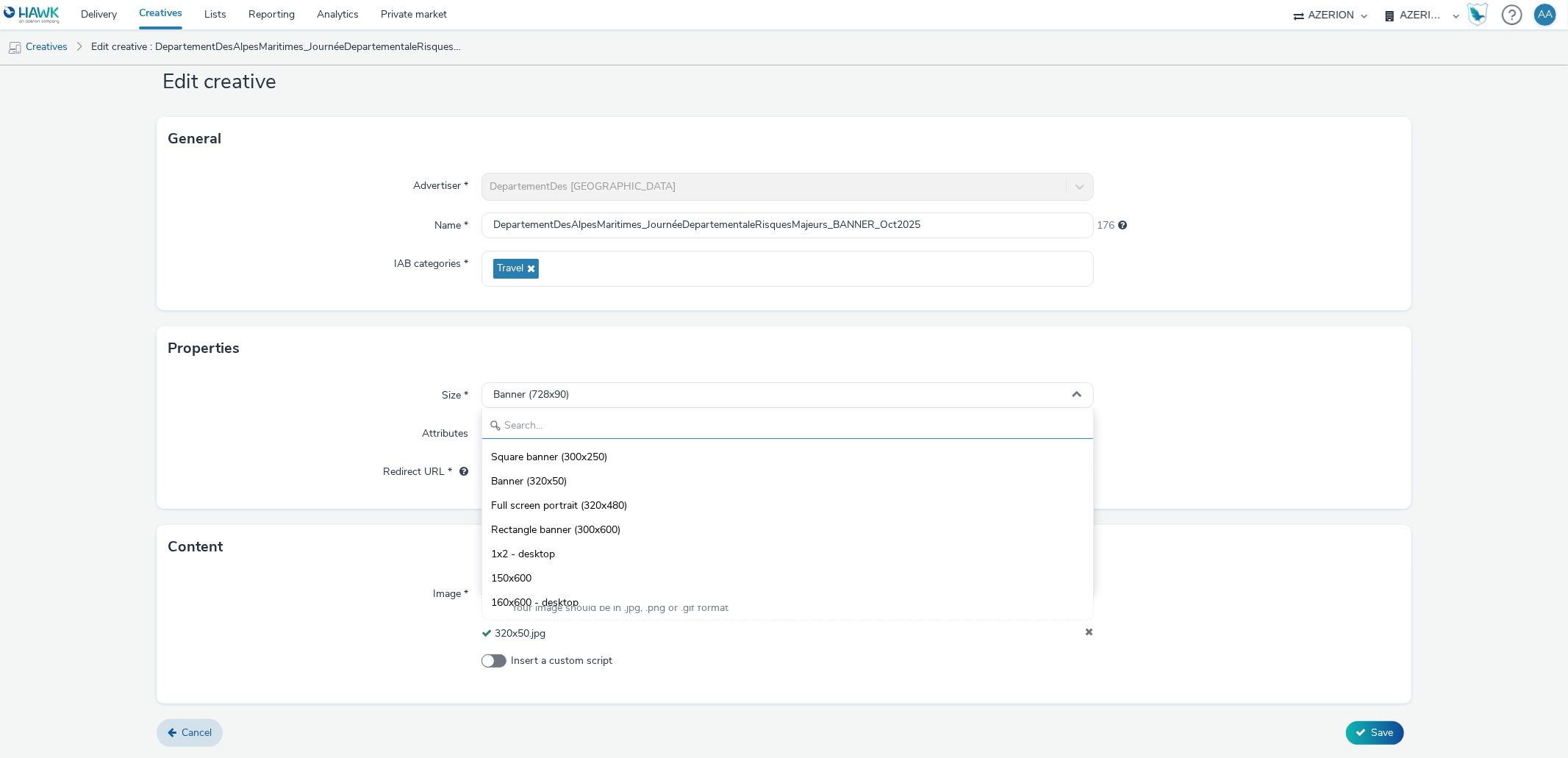
click at [593, 434] on input "text" at bounding box center [788, 426] width 610 height 26
type input "2"
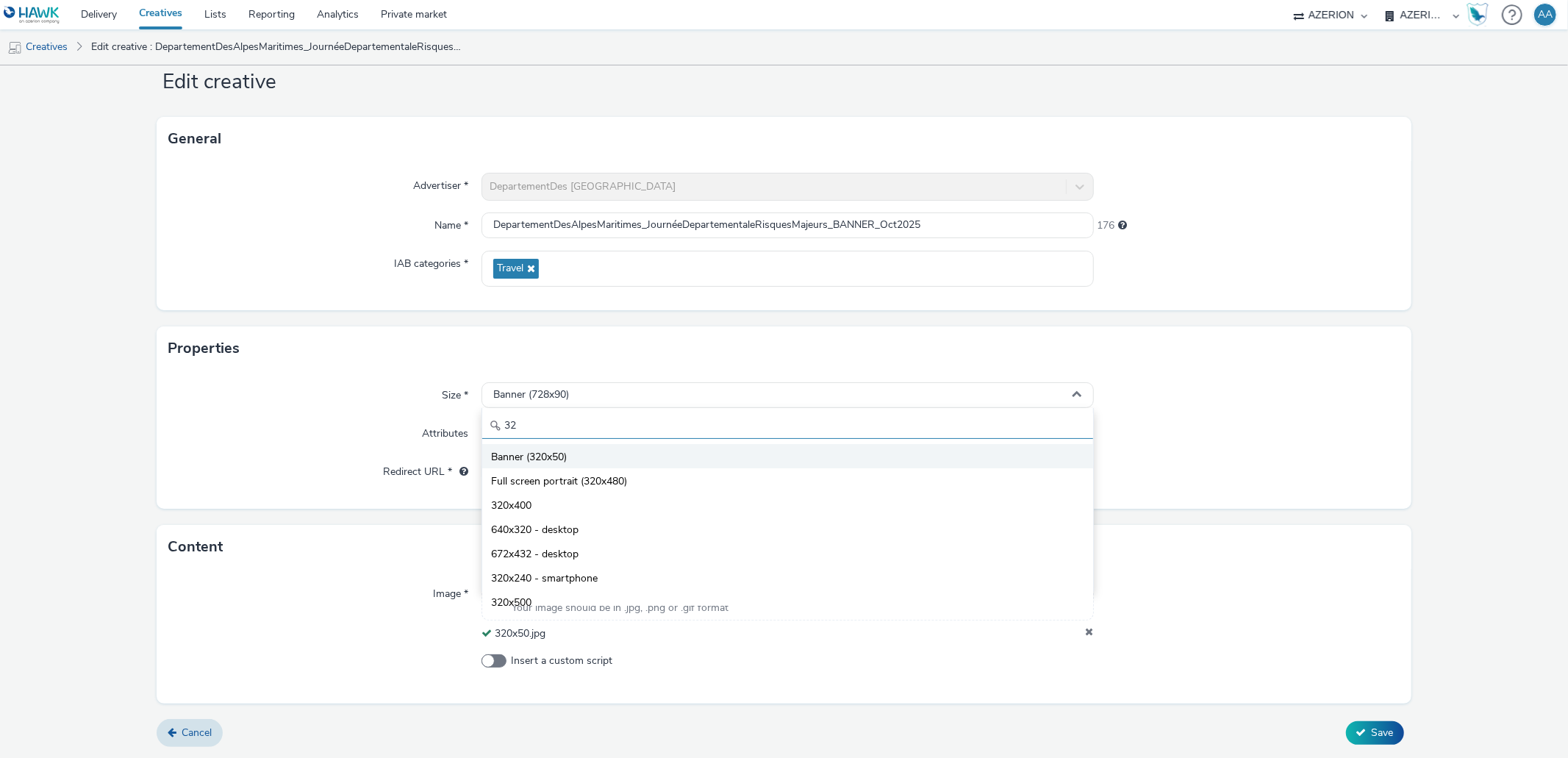
type input "32"
click at [585, 466] on li "Banner (320x50)" at bounding box center [788, 456] width 610 height 24
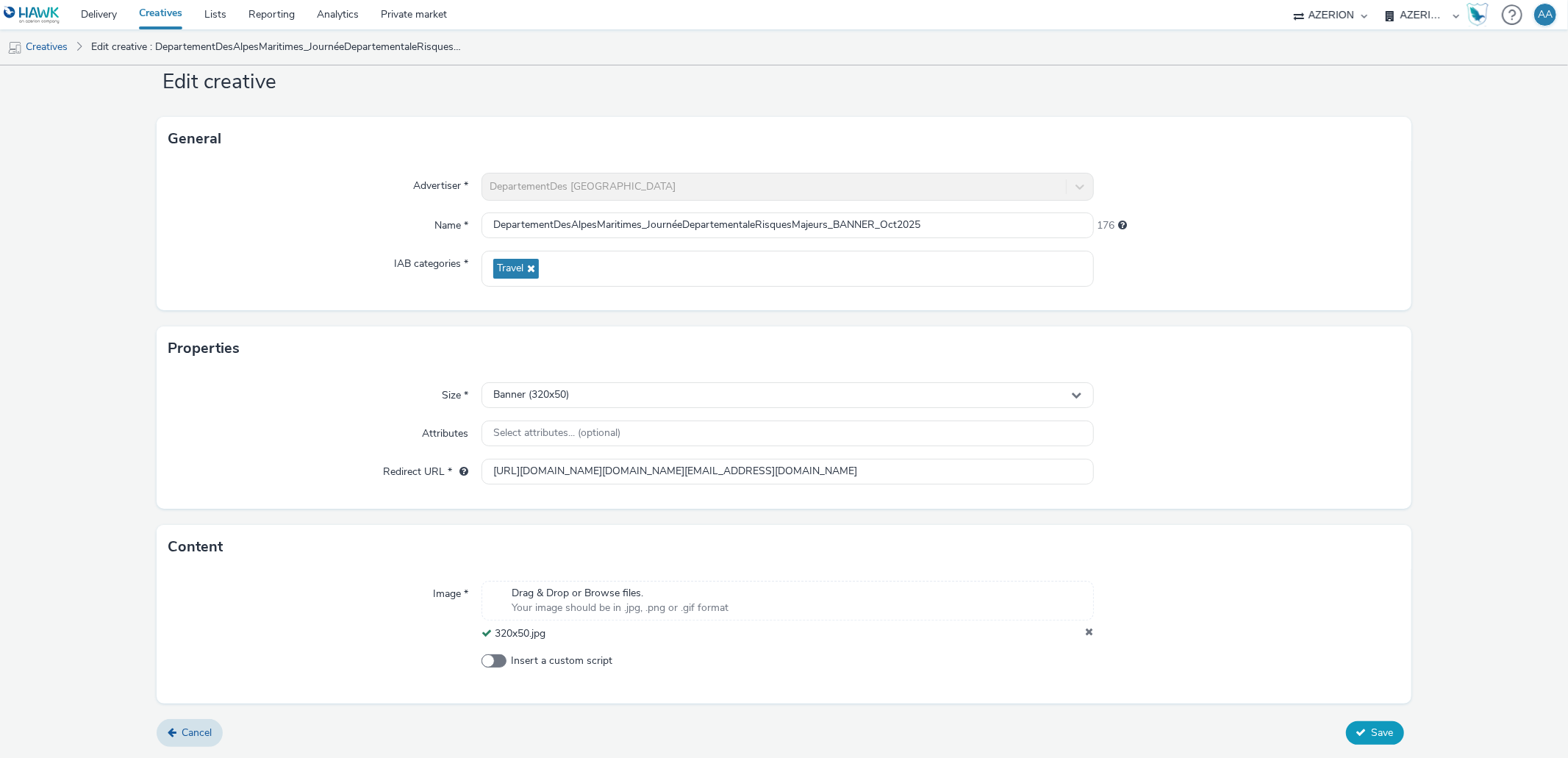
click at [1356, 730] on icon at bounding box center [1362, 732] width 10 height 10
